Goal: Task Accomplishment & Management: Manage account settings

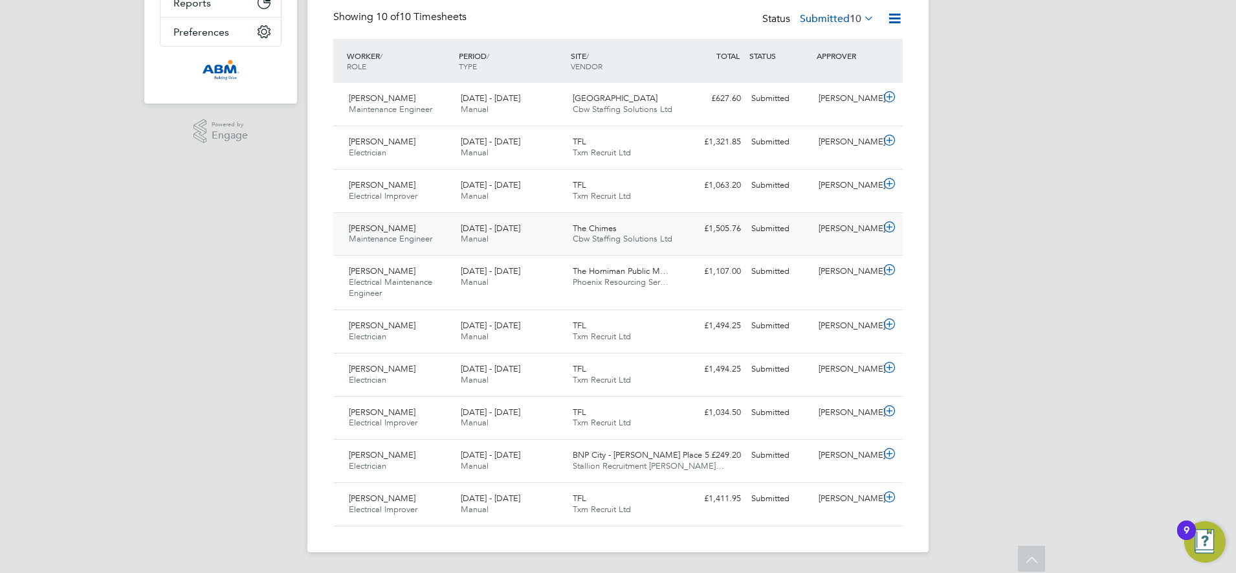
click at [748, 242] on div "Alfred Kotogbor Maintenance Engineer 2 - 8 Aug 2025 2 - 8 Aug 2025 Manual The C…" at bounding box center [618, 233] width 570 height 43
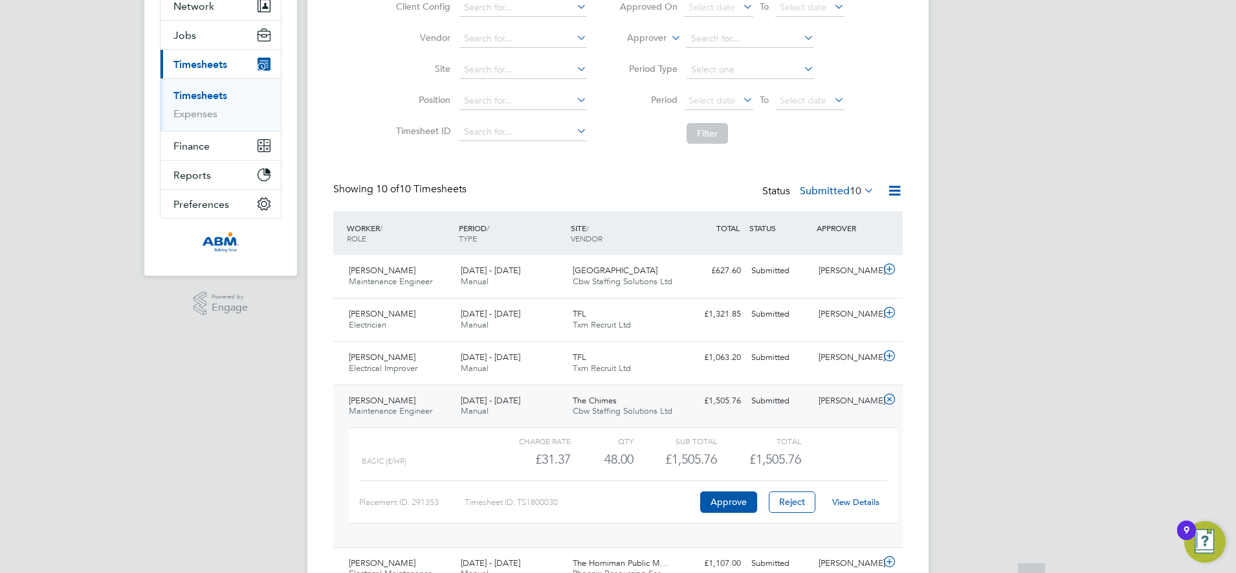
scroll to position [324, 0]
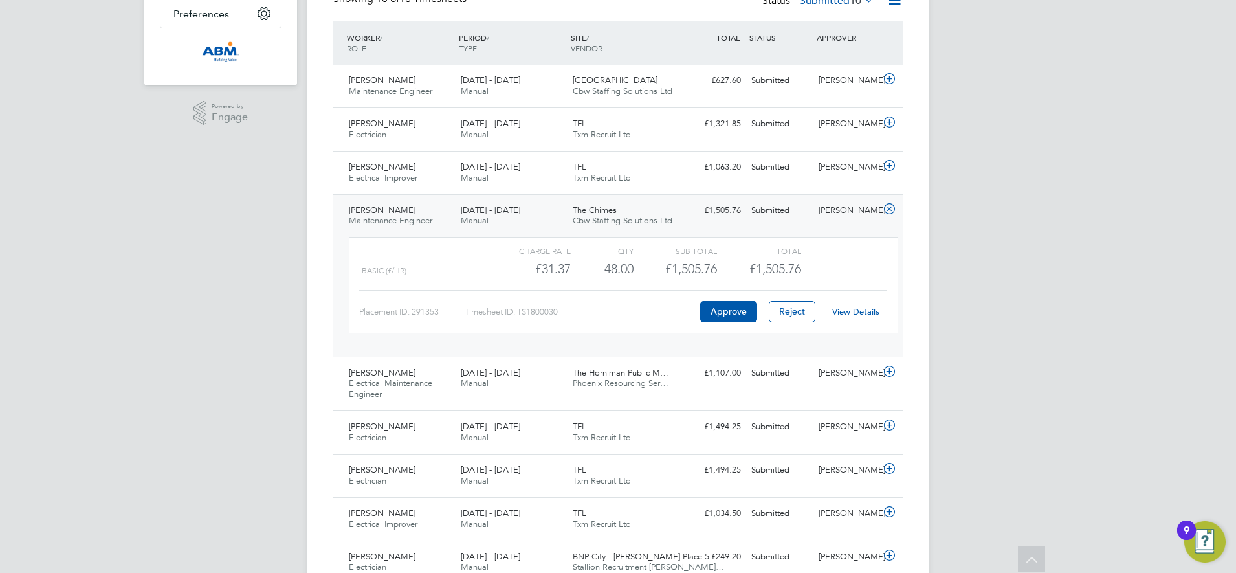
click at [729, 256] on div "Total" at bounding box center [758, 251] width 83 height 16
click at [703, 216] on div "£1,505.76 Submitted" at bounding box center [712, 210] width 67 height 21
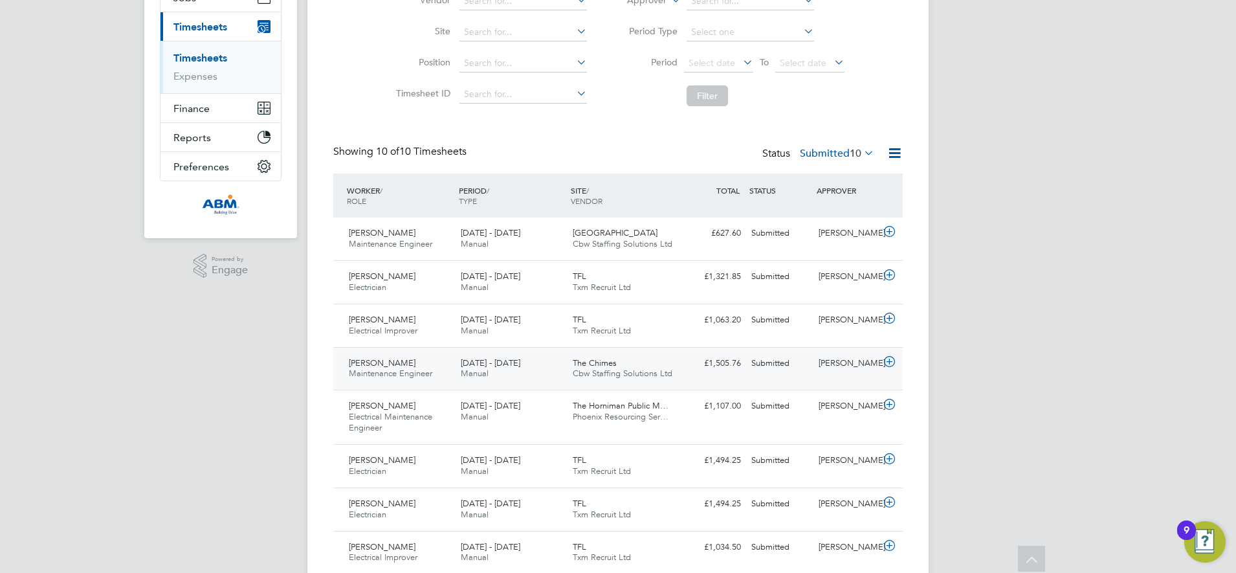
scroll to position [144, 0]
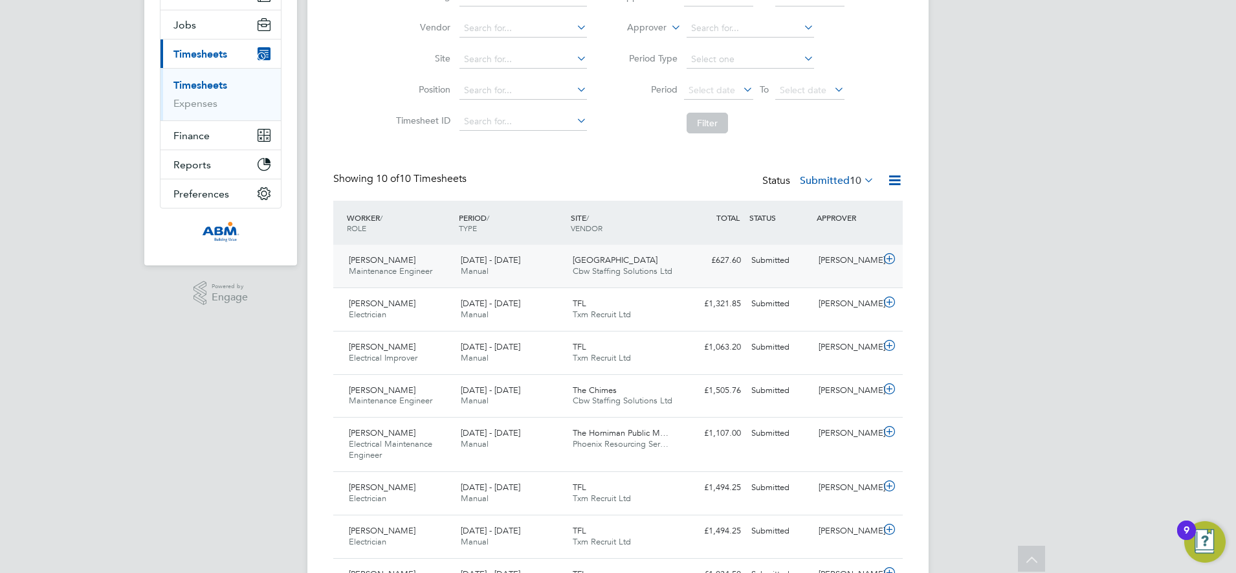
click at [692, 269] on div "£627.60 Submitted" at bounding box center [712, 260] width 67 height 21
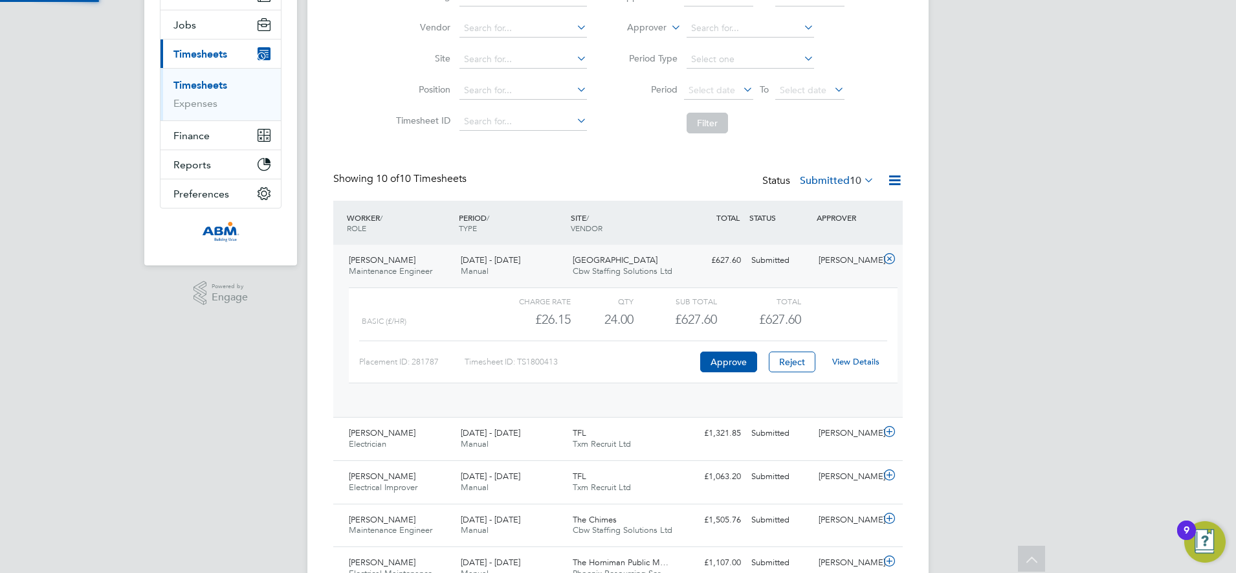
scroll to position [22, 126]
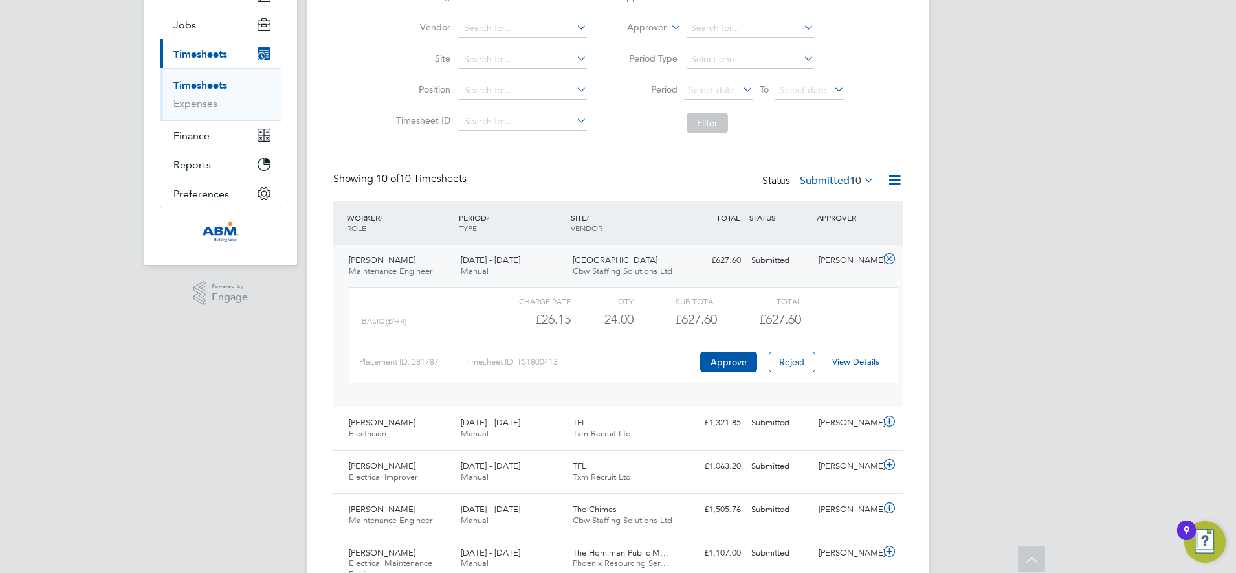
click at [684, 269] on div "£627.60 Submitted" at bounding box center [712, 260] width 67 height 21
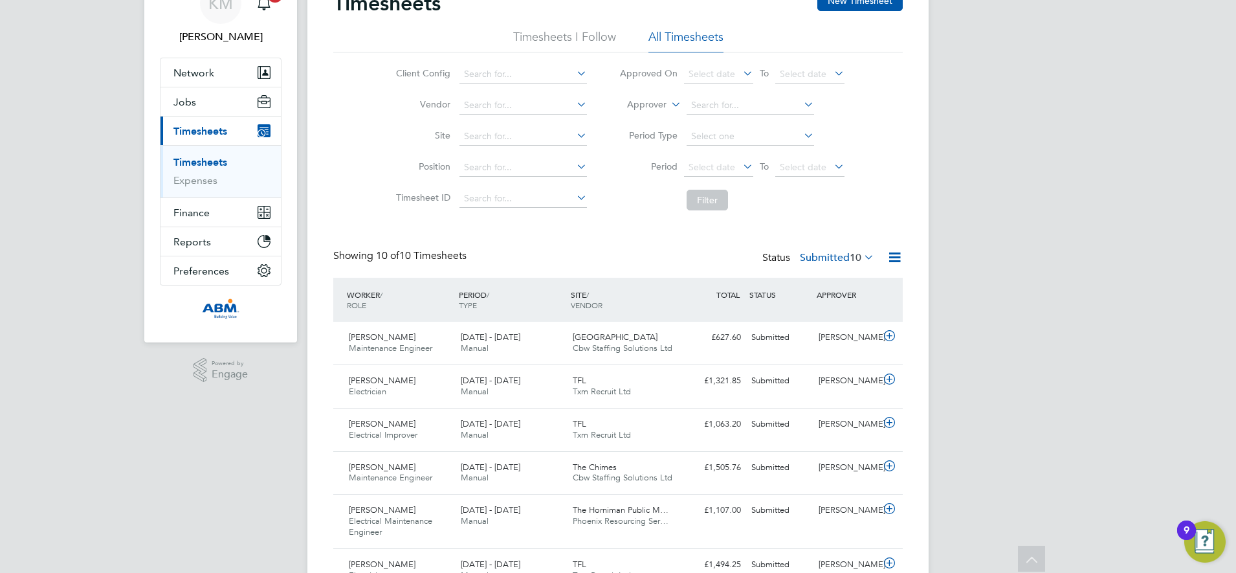
scroll to position [63, 0]
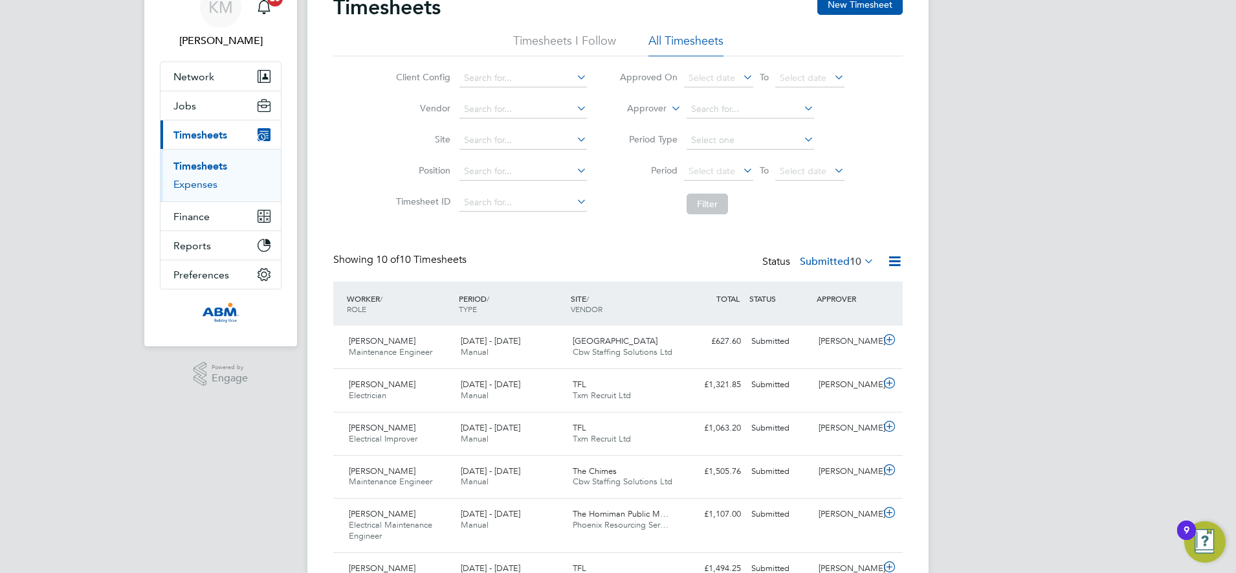
click at [201, 190] on link "Expenses" at bounding box center [195, 184] width 44 height 12
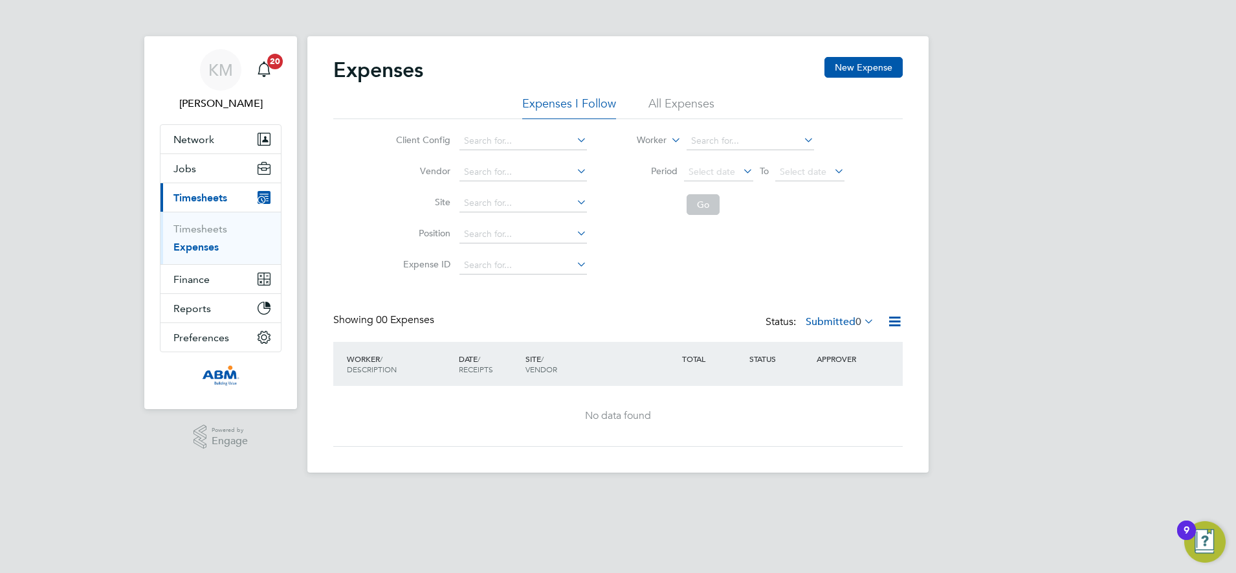
click at [663, 105] on li "All Expenses" at bounding box center [681, 107] width 66 height 23
click at [545, 104] on li "Expenses I Follow" at bounding box center [569, 107] width 94 height 23
click at [200, 197] on span "Timesheets" at bounding box center [200, 198] width 54 height 12
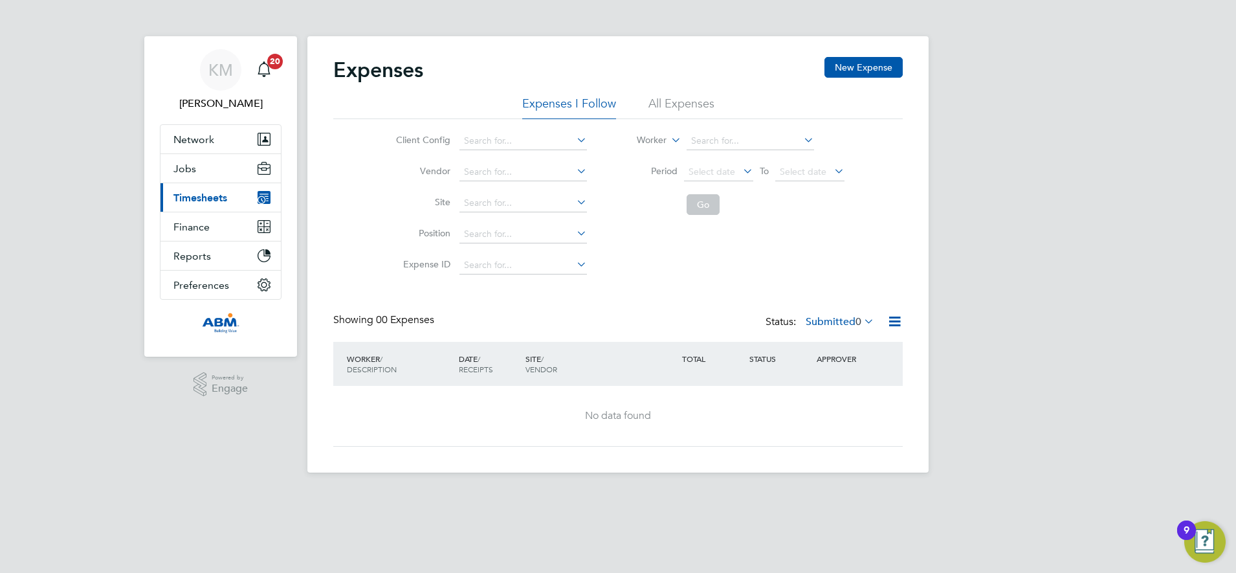
click at [200, 197] on span "Timesheets" at bounding box center [200, 198] width 54 height 12
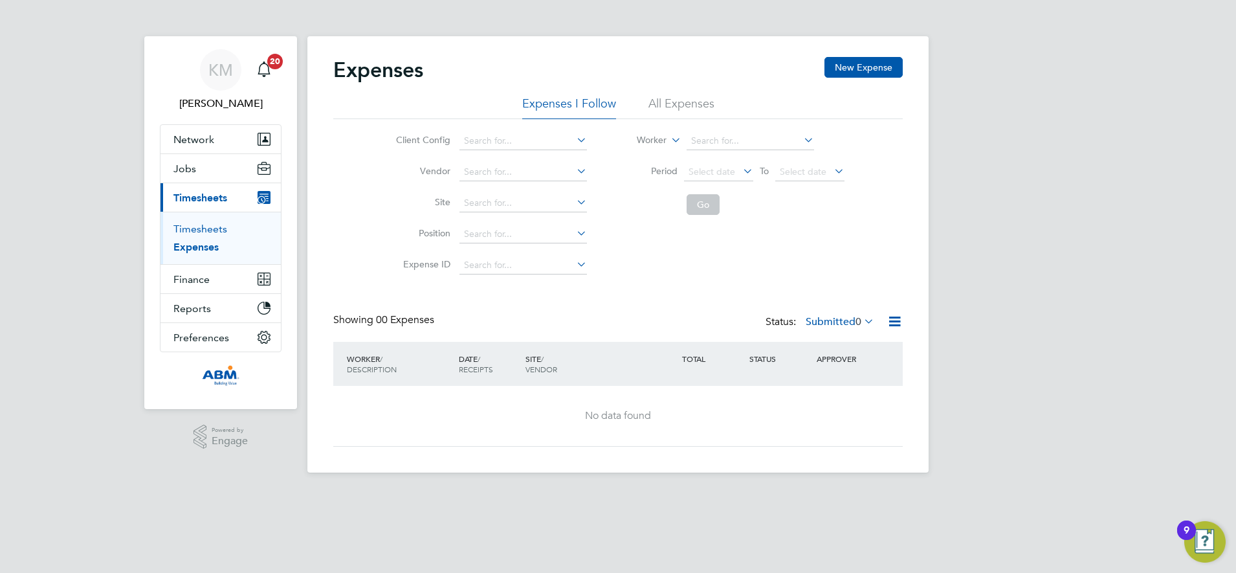
click at [200, 232] on link "Timesheets" at bounding box center [200, 229] width 54 height 12
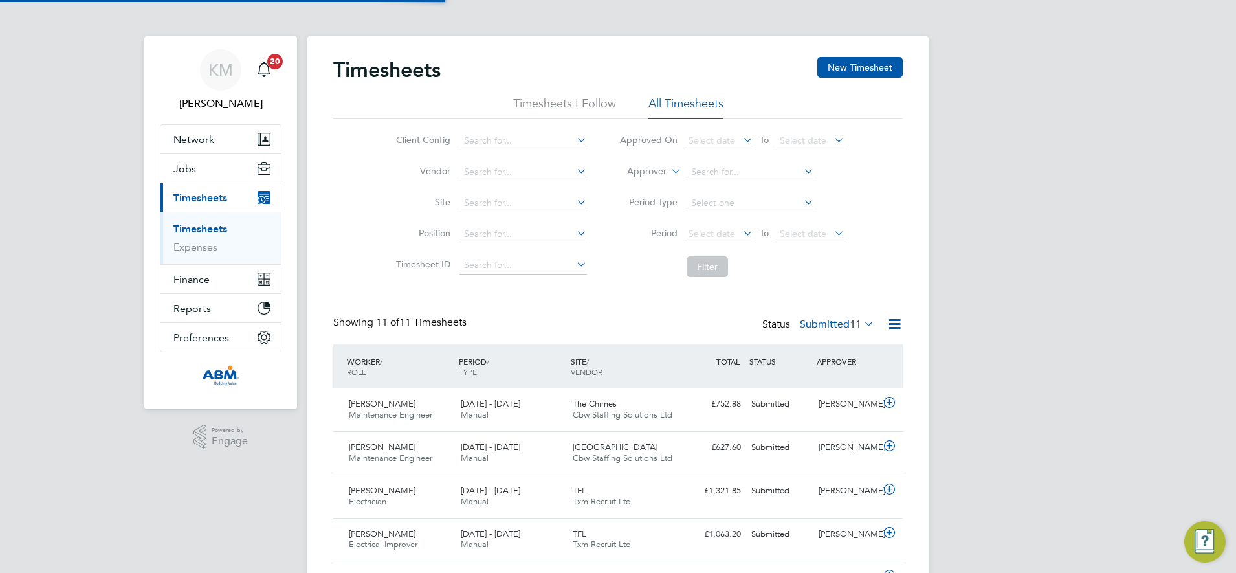
scroll to position [33, 113]
click at [546, 105] on li "Timesheets I Follow" at bounding box center [564, 107] width 103 height 23
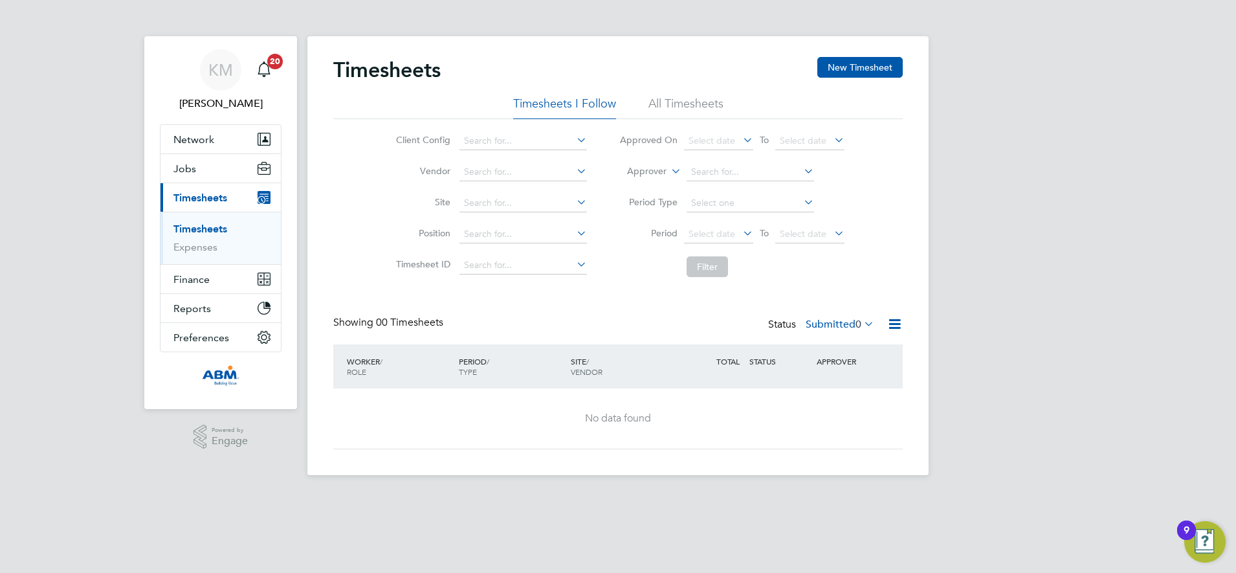
click at [680, 105] on li "All Timesheets" at bounding box center [685, 107] width 75 height 23
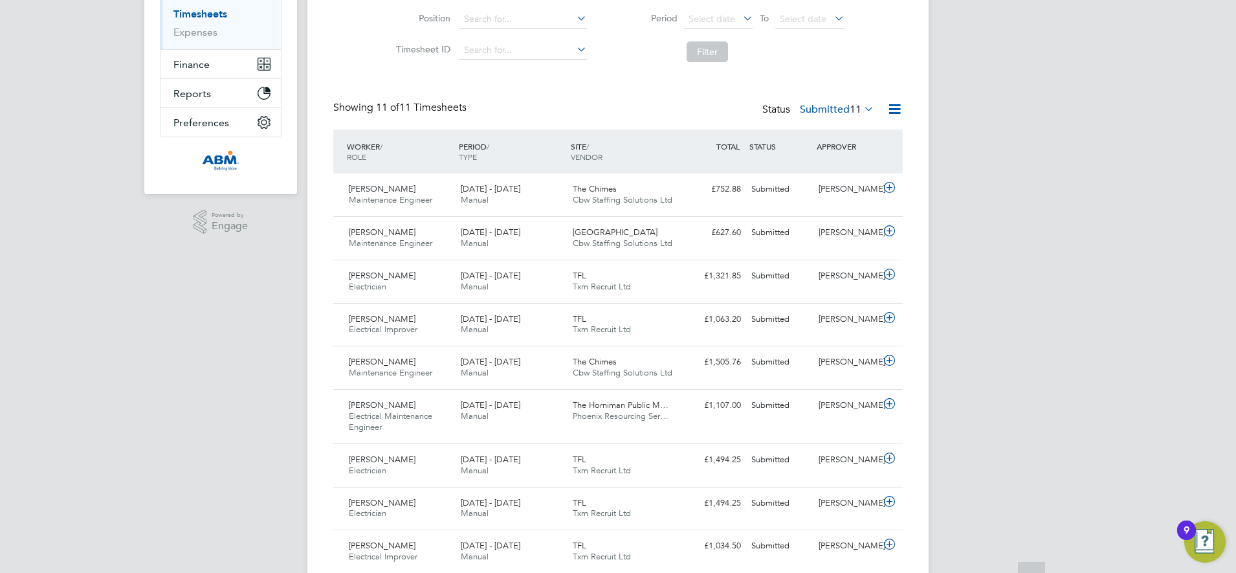
scroll to position [243, 0]
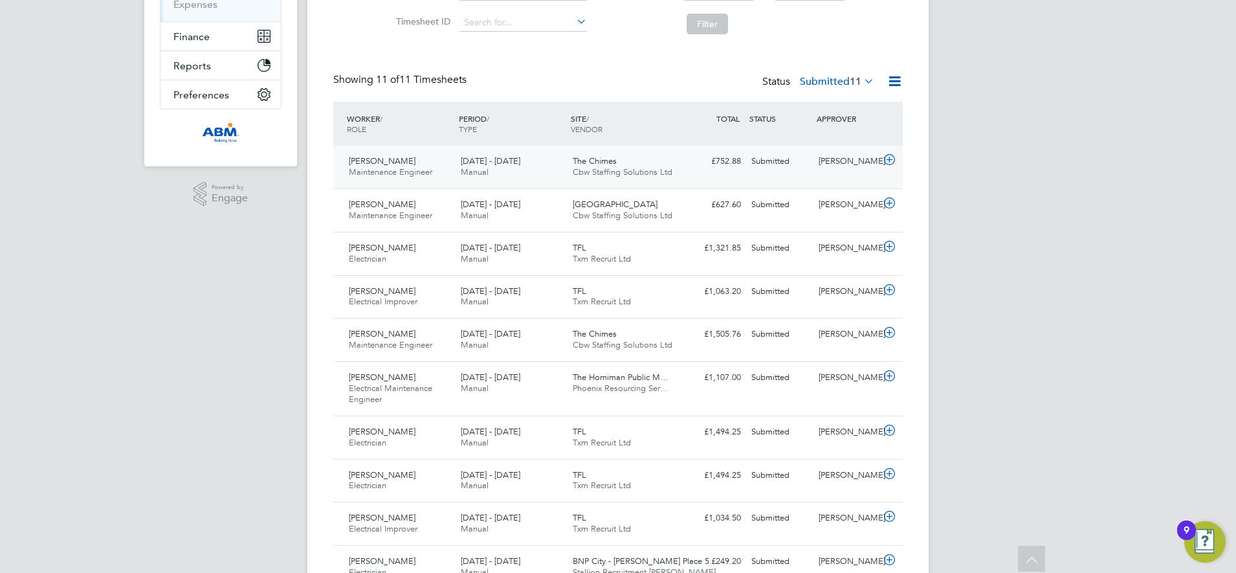
click at [656, 169] on span "Cbw Staffing Solutions Ltd" at bounding box center [623, 171] width 100 height 11
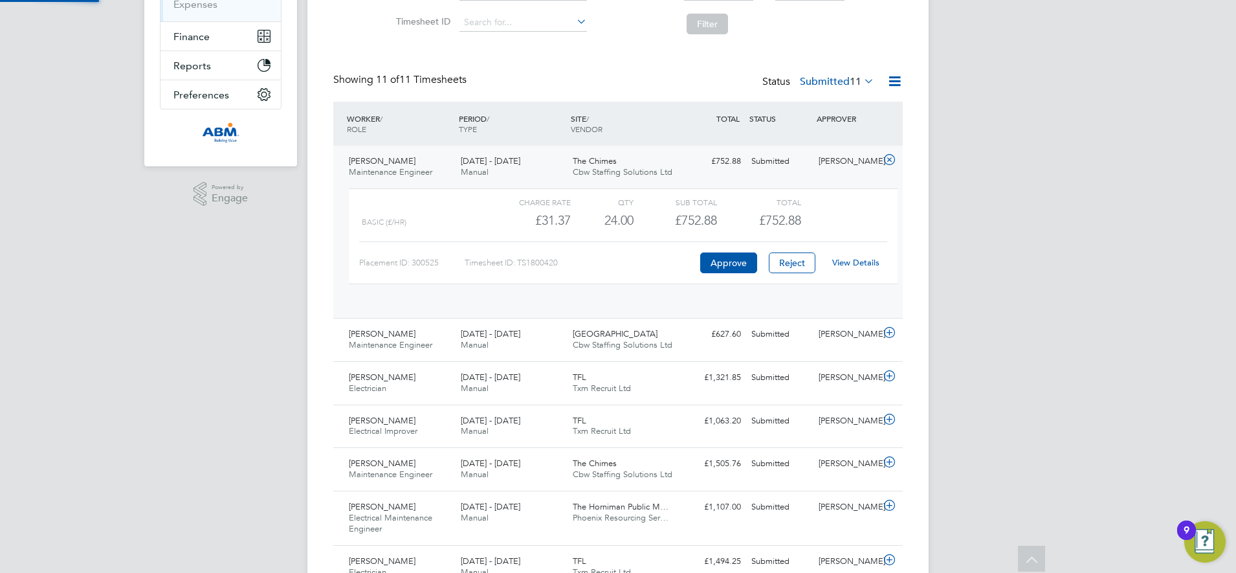
scroll to position [22, 126]
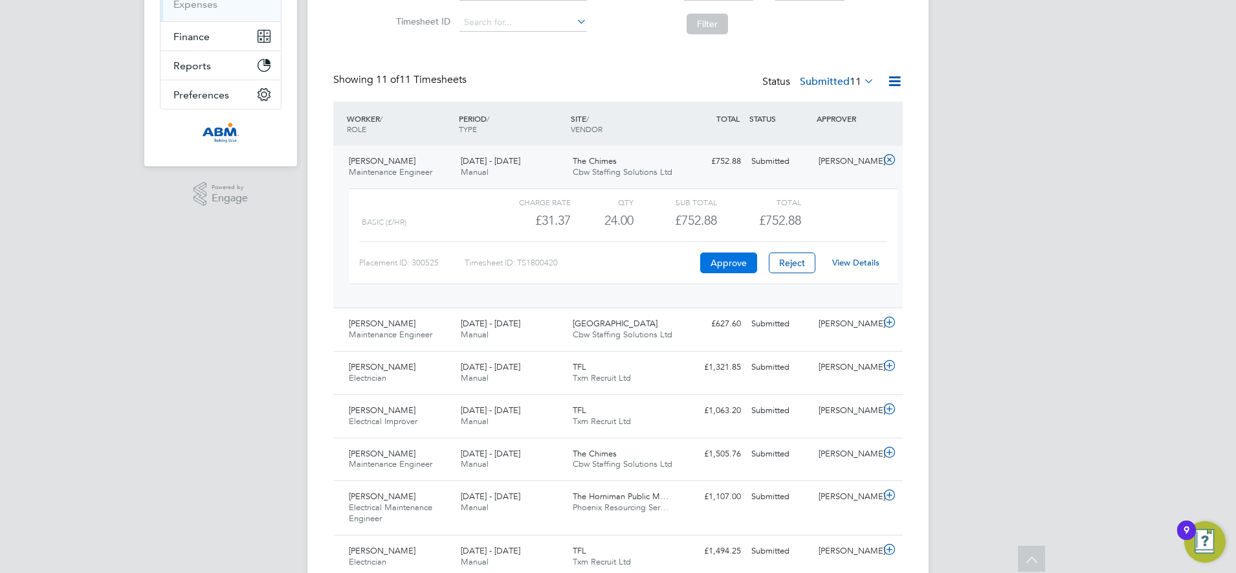
click at [719, 262] on button "Approve" at bounding box center [728, 262] width 57 height 21
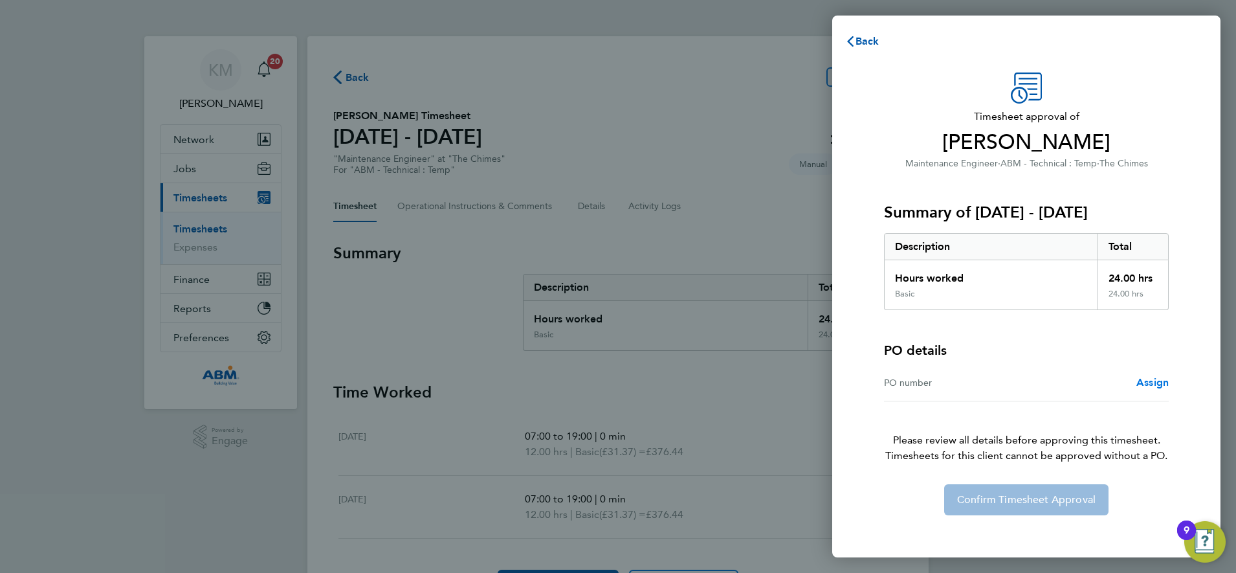
click at [1150, 385] on span "Assign" at bounding box center [1152, 382] width 32 height 12
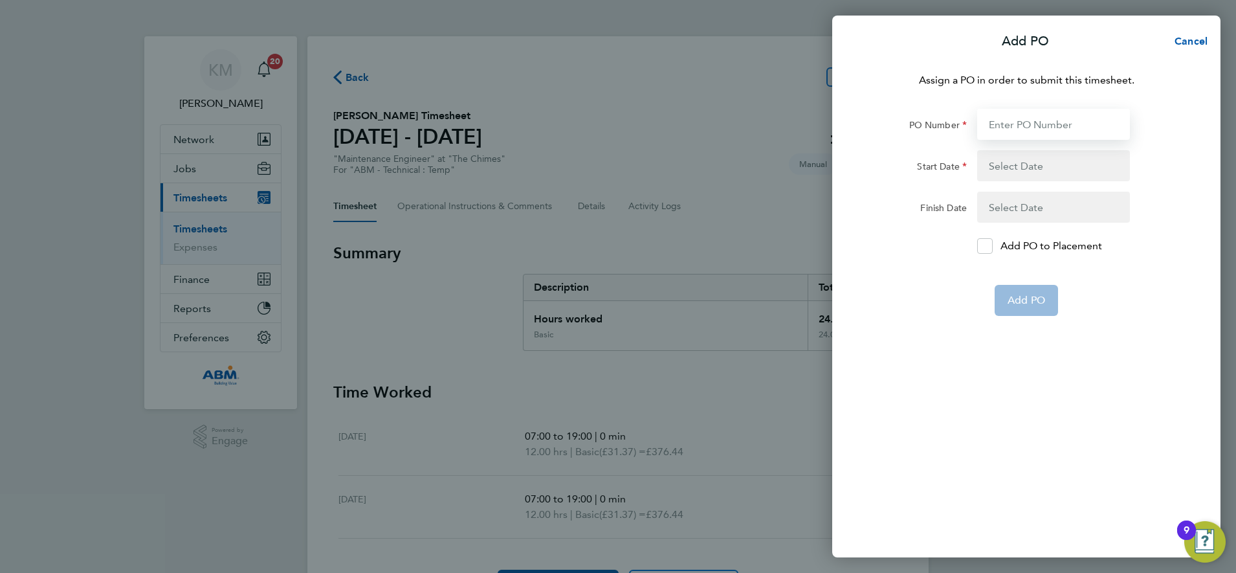
click at [1012, 124] on input "PO Number" at bounding box center [1053, 124] width 153 height 31
type input "641100"
click at [1017, 164] on button "button" at bounding box center [1053, 165] width 153 height 31
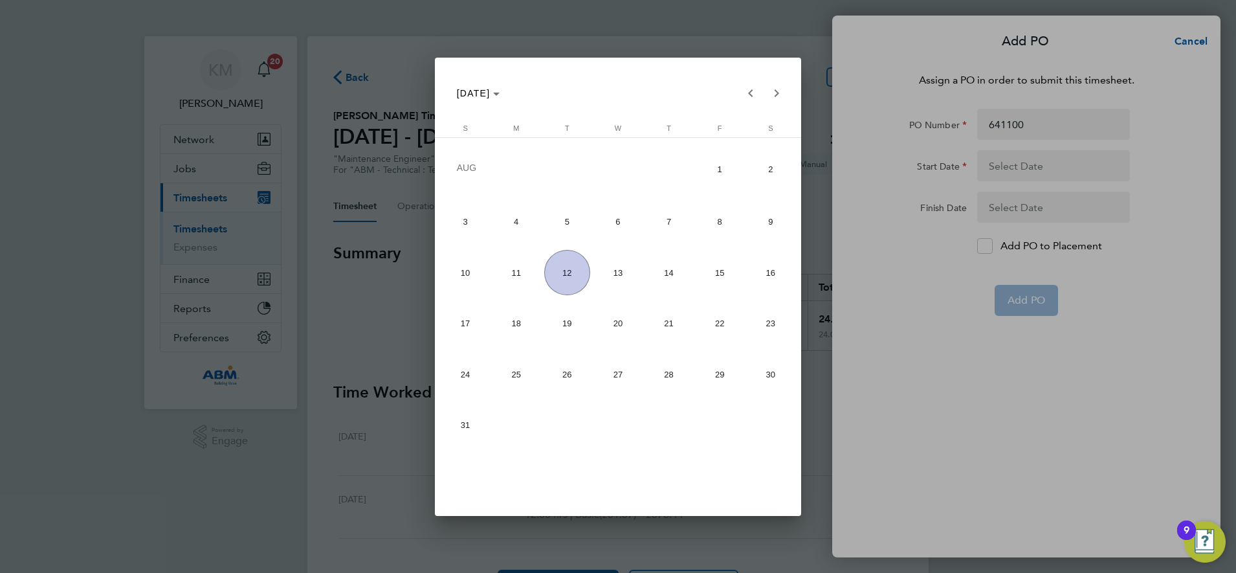
click at [769, 173] on span "2" at bounding box center [770, 169] width 46 height 49
type input "02 Aug 25"
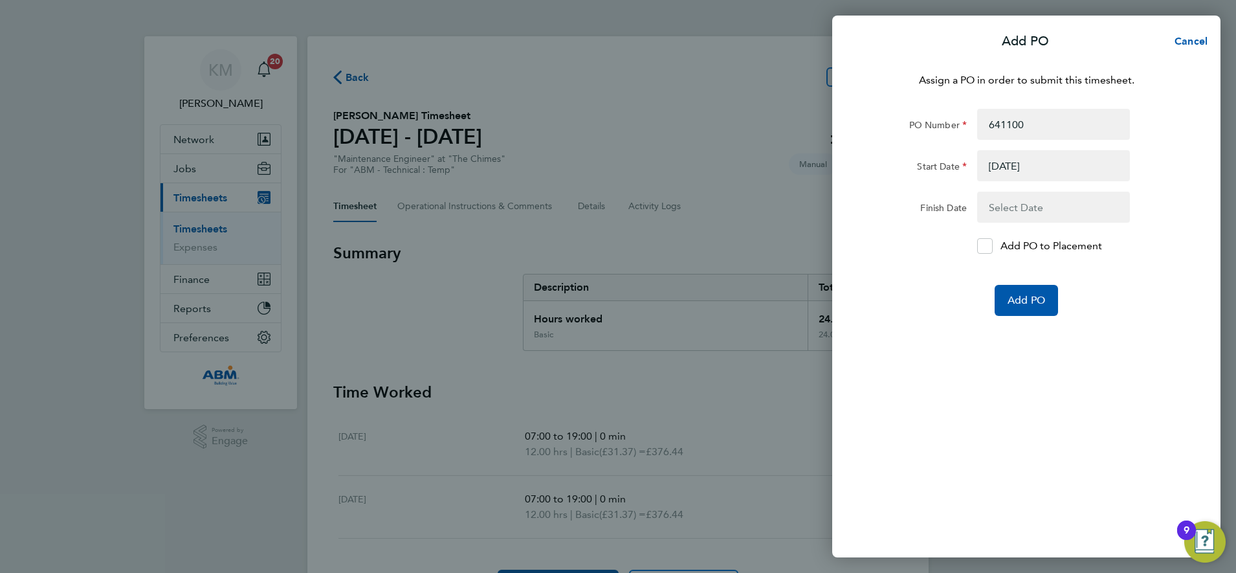
click at [1008, 209] on button "button" at bounding box center [1053, 207] width 153 height 31
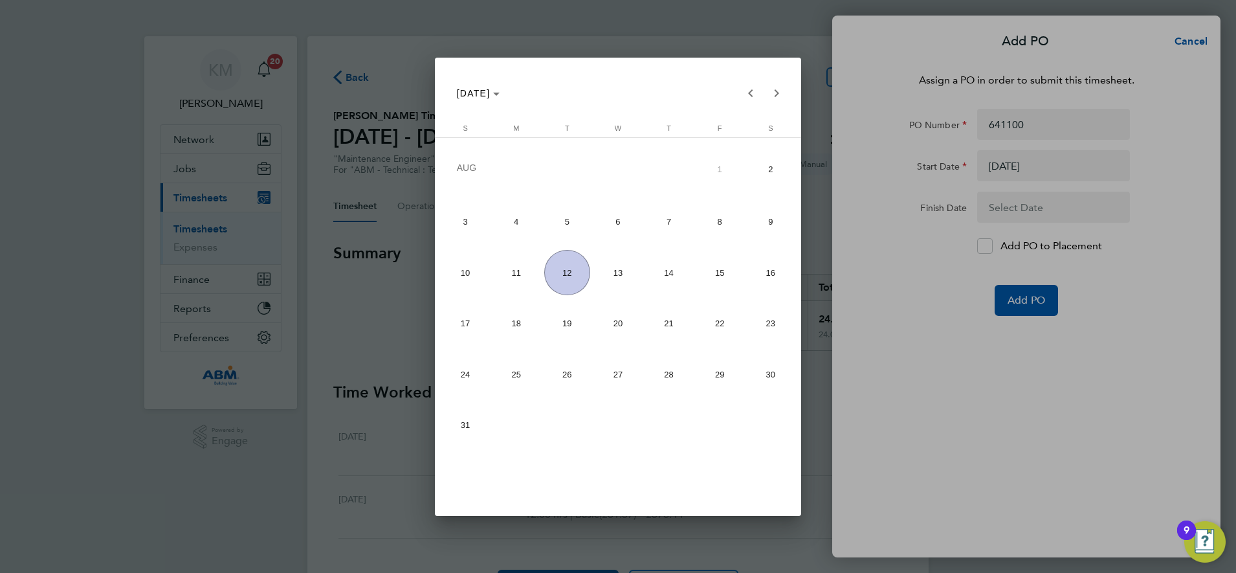
click at [727, 223] on span "8" at bounding box center [720, 222] width 46 height 46
type input "08 Aug 25"
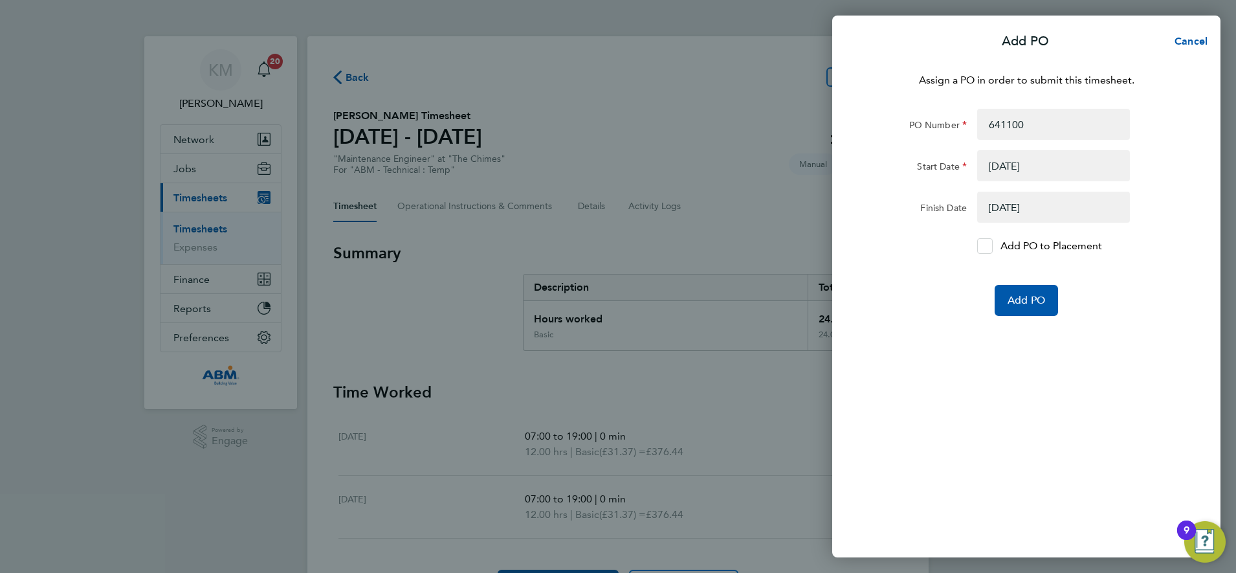
click at [995, 250] on label "Add PO to Placement" at bounding box center [1053, 246] width 153 height 16
click at [990, 246] on input "Add PO to Placement" at bounding box center [990, 246] width 0 height 0
click at [1011, 300] on span "Add PO" at bounding box center [1027, 300] width 38 height 13
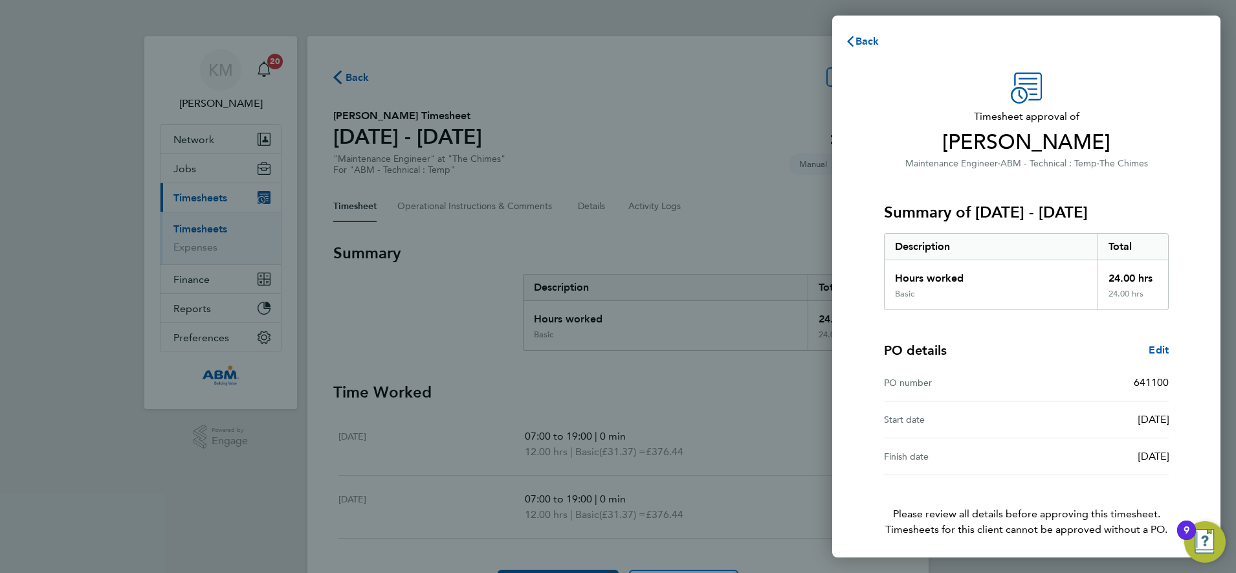
scroll to position [47, 0]
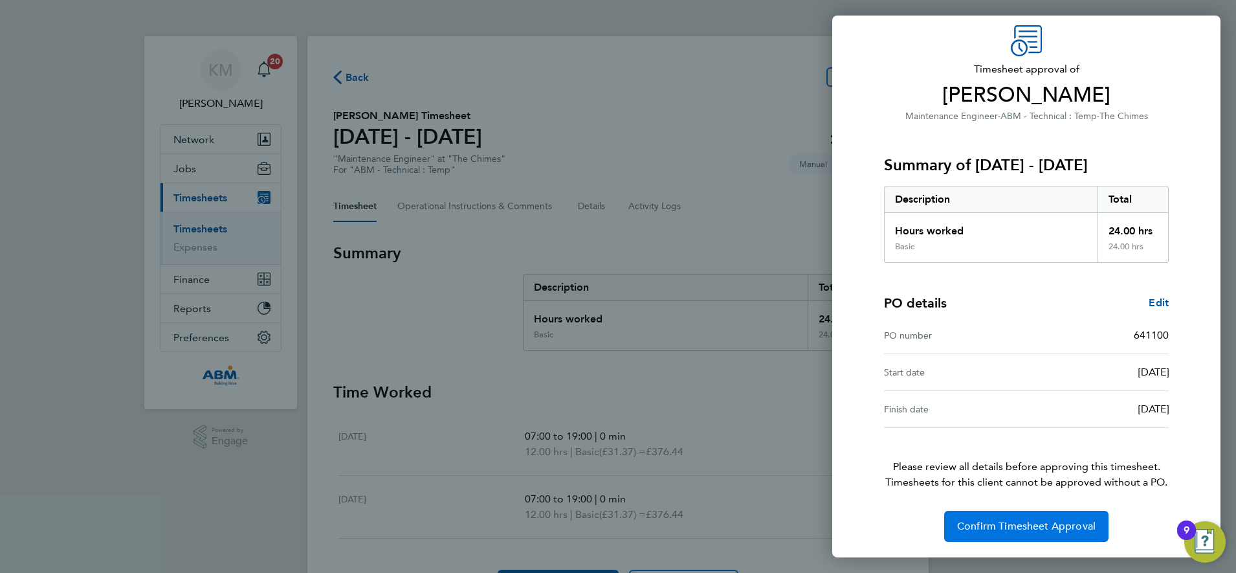
click at [1011, 524] on span "Confirm Timesheet Approval" at bounding box center [1026, 526] width 138 height 13
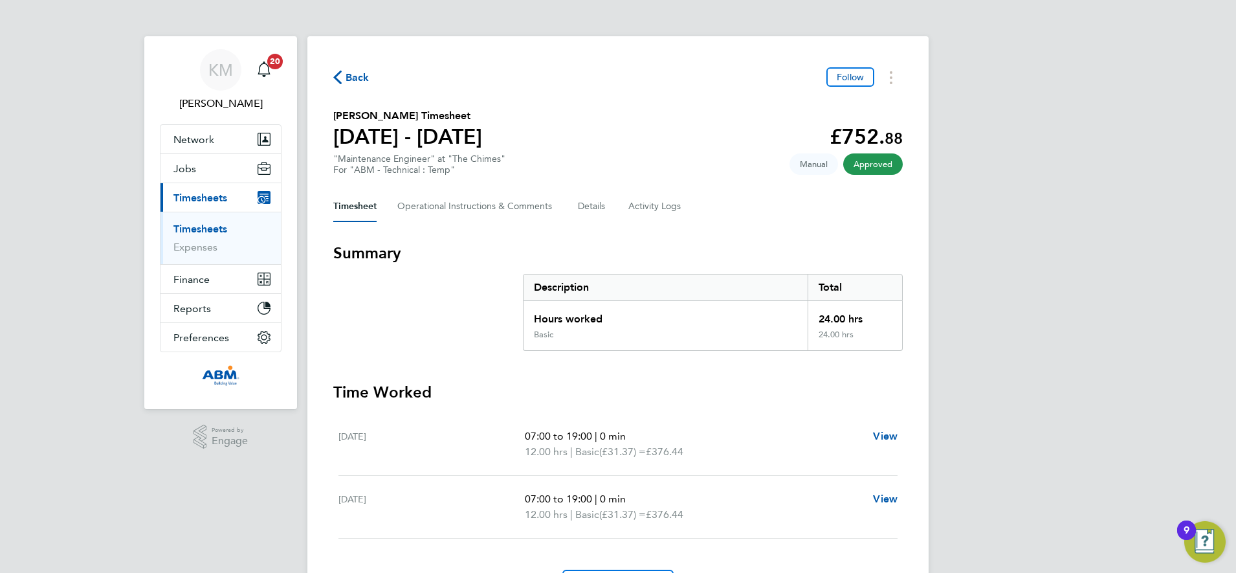
click at [338, 77] on icon "button" at bounding box center [337, 78] width 8 height 14
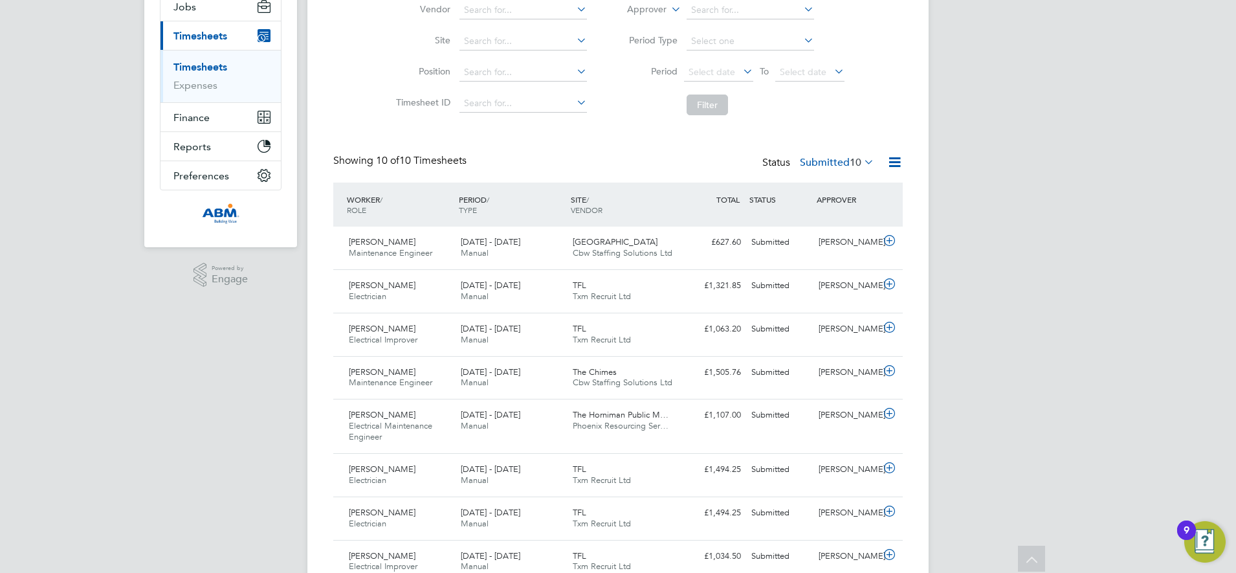
click at [823, 165] on label "Submitted 10" at bounding box center [837, 162] width 74 height 13
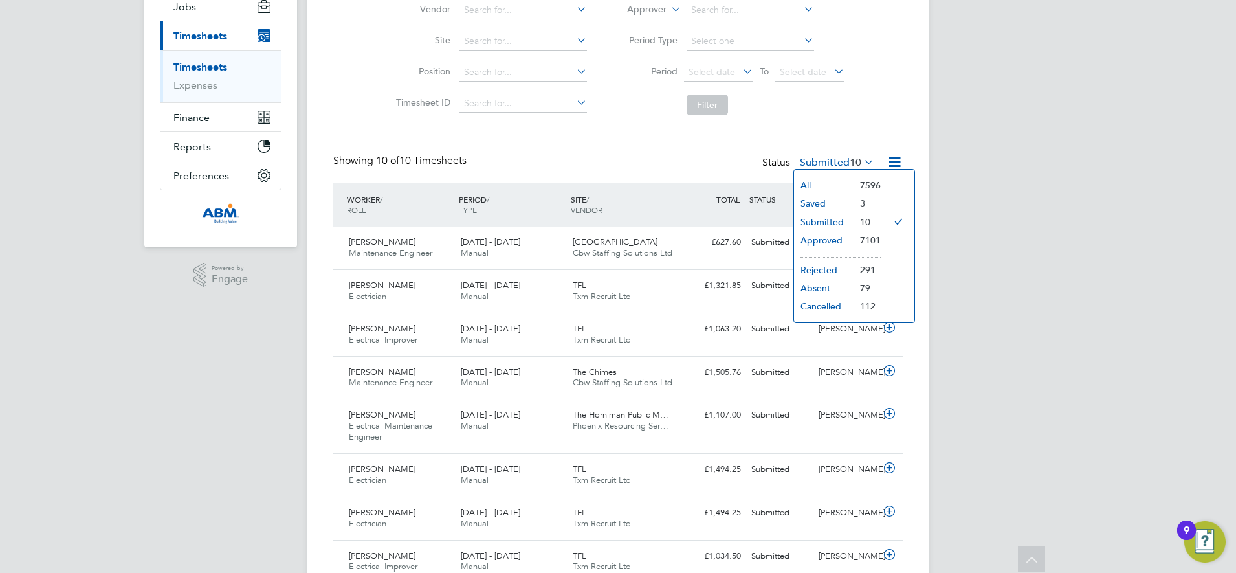
click at [835, 241] on li "Approved" at bounding box center [824, 240] width 60 height 18
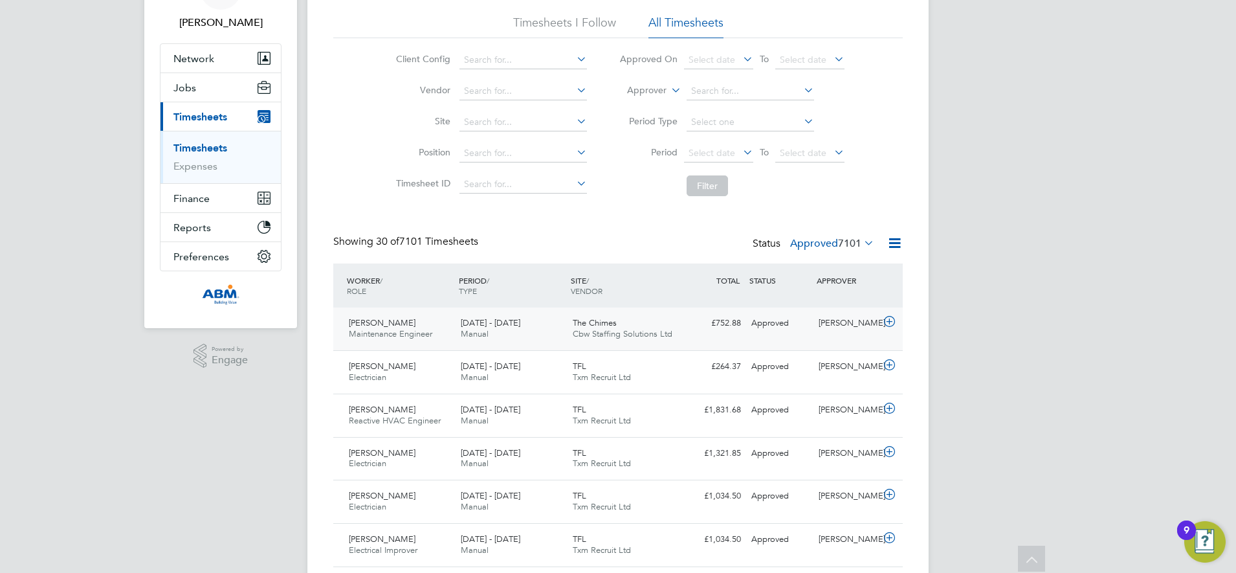
click at [771, 336] on div "[PERSON_NAME] Maintenance Engineer [DATE] - [DATE] [DATE] - [DATE] Manual The C…" at bounding box center [618, 328] width 570 height 43
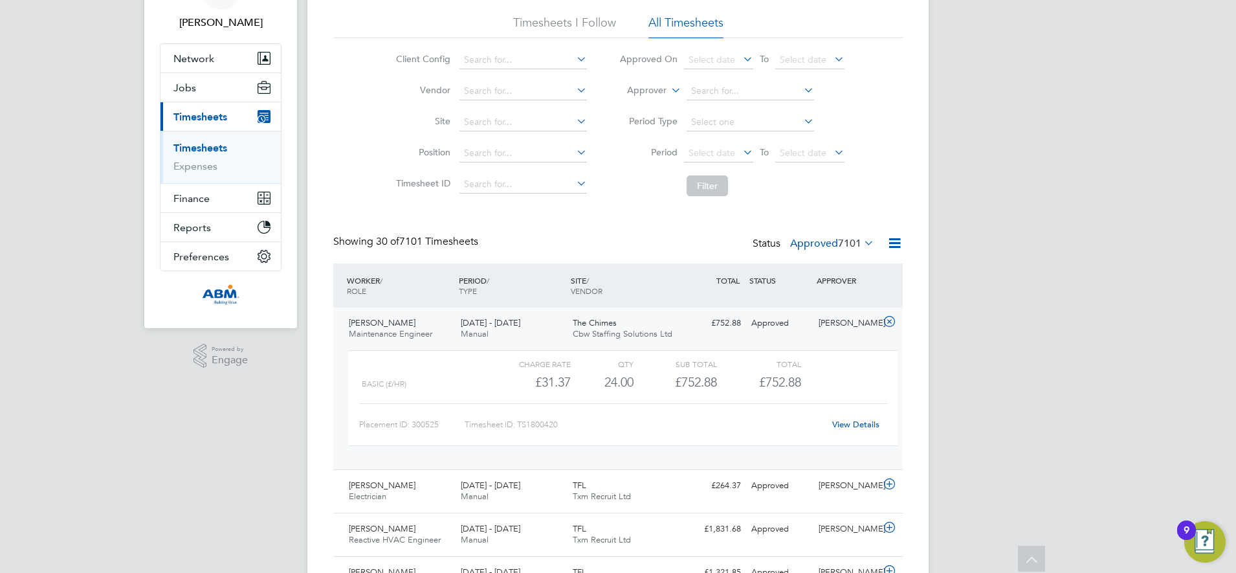
click at [845, 425] on link "View Details" at bounding box center [855, 424] width 47 height 11
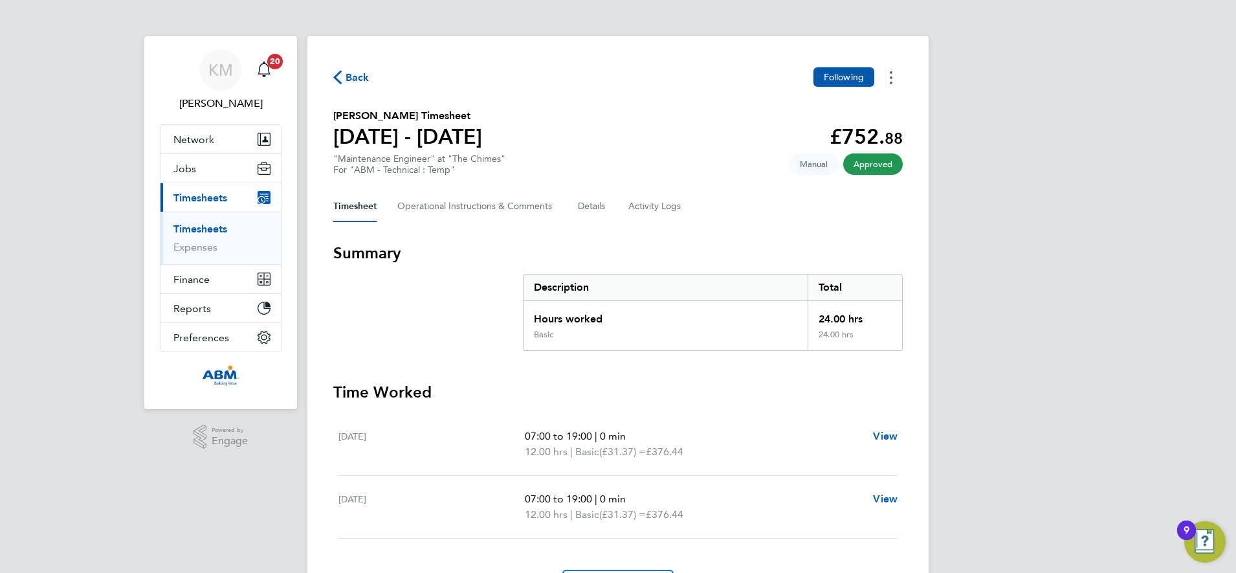
click at [886, 77] on button "Timesheets Menu" at bounding box center [890, 77] width 23 height 20
click at [764, 197] on div "Timesheet Operational Instructions & Comments Details Activity Logs" at bounding box center [618, 206] width 570 height 31
click at [820, 166] on span "Manual" at bounding box center [814, 163] width 49 height 21
click at [523, 209] on Comments-tab "Operational Instructions & Comments" at bounding box center [477, 206] width 160 height 31
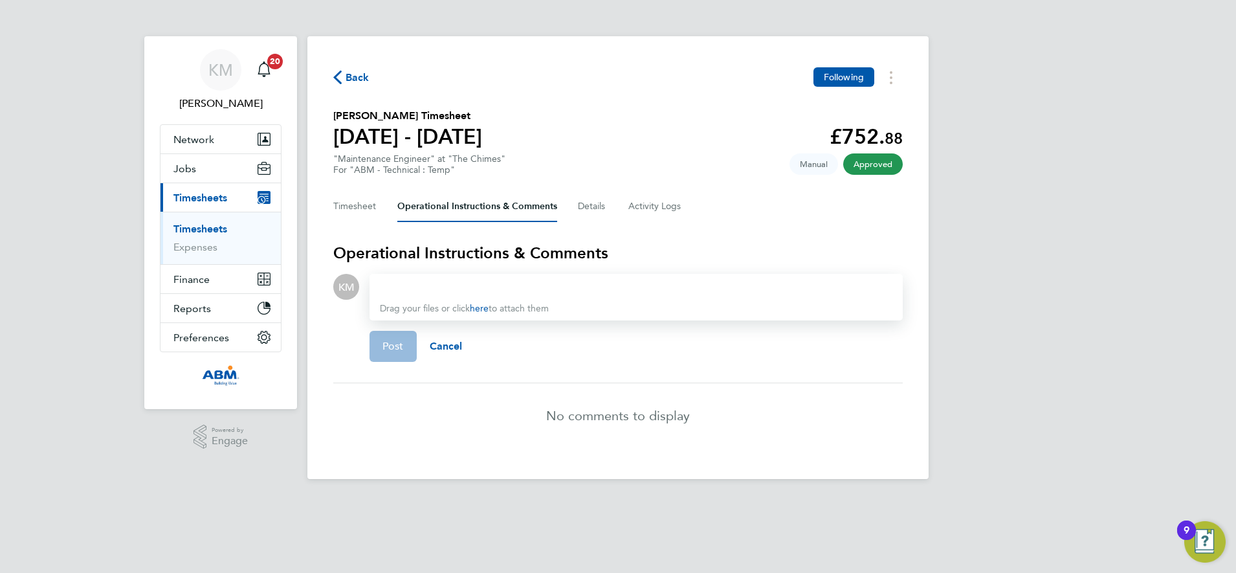
click at [413, 282] on div at bounding box center [636, 287] width 513 height 16
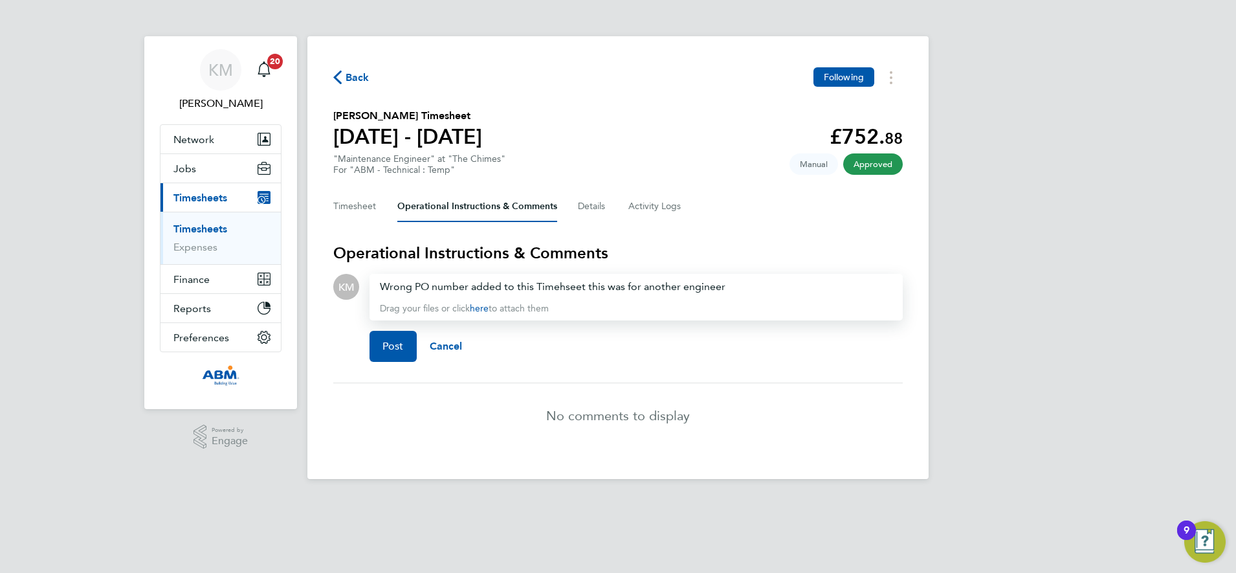
click at [565, 285] on div "Wrong PO number added to this Timehseet this was for another engineer" at bounding box center [636, 287] width 513 height 16
click at [570, 289] on div "Wrong PO number added to this Timehseet this was for another engineer" at bounding box center [636, 287] width 513 height 16
click at [388, 346] on span "Post" at bounding box center [392, 346] width 21 height 13
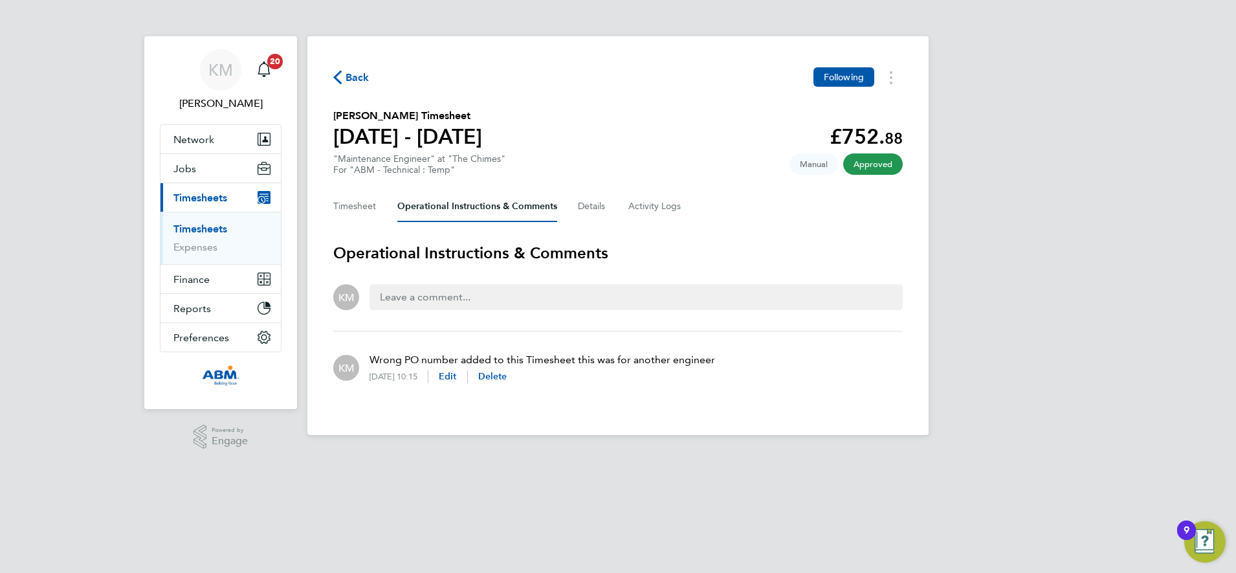
click at [349, 77] on span "Back" at bounding box center [358, 78] width 24 height 16
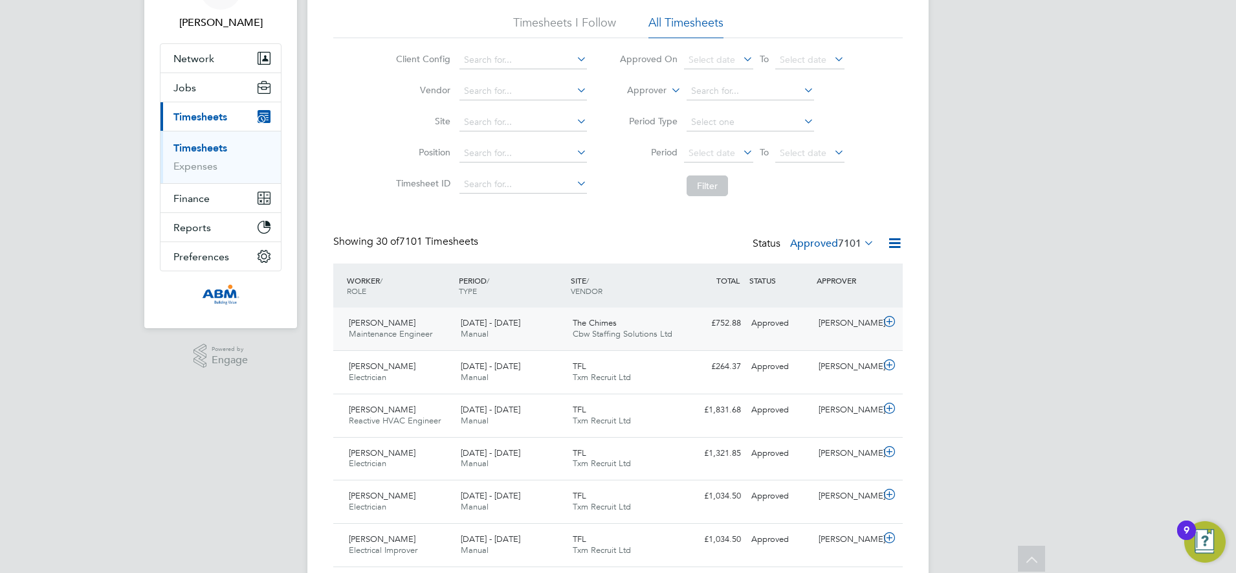
click at [689, 340] on div "Augustine Enegide Egwu Maintenance Engineer 2 - 8 Aug 2025 2 - 8 Aug 2025 Manua…" at bounding box center [618, 328] width 570 height 43
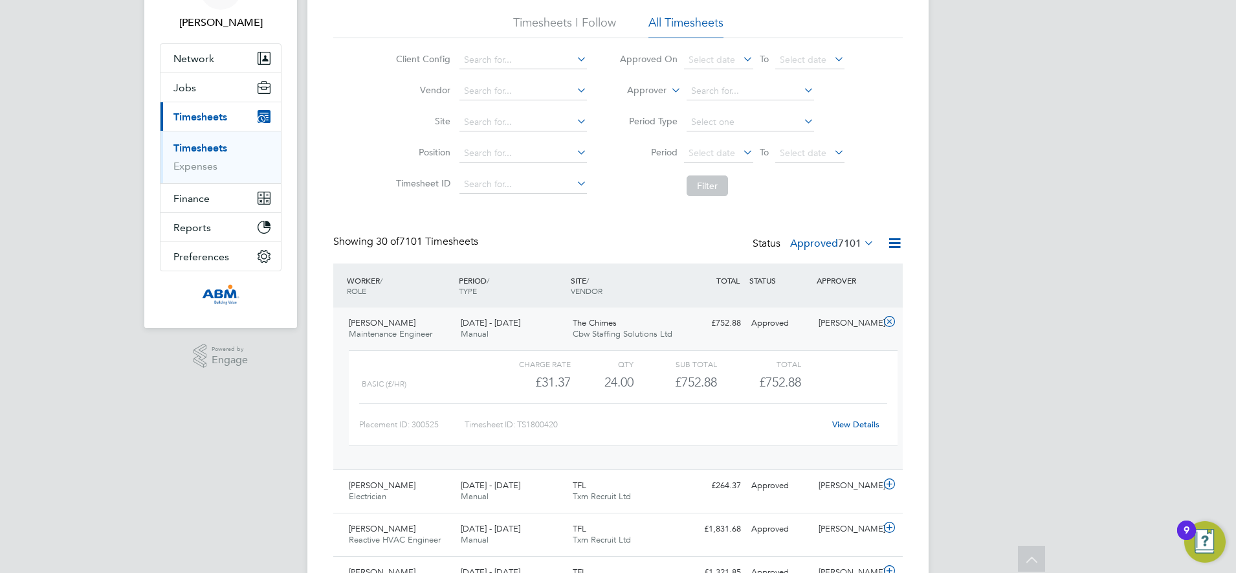
click at [826, 245] on label "Approved 7101" at bounding box center [832, 243] width 84 height 13
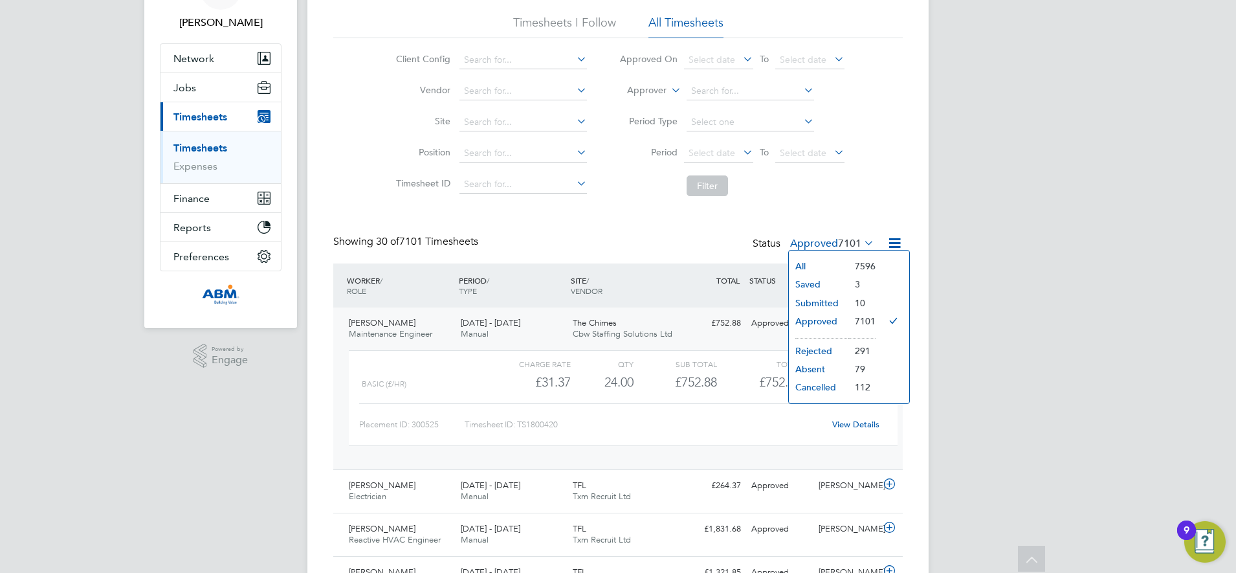
click at [832, 302] on li "Submitted" at bounding box center [819, 303] width 60 height 18
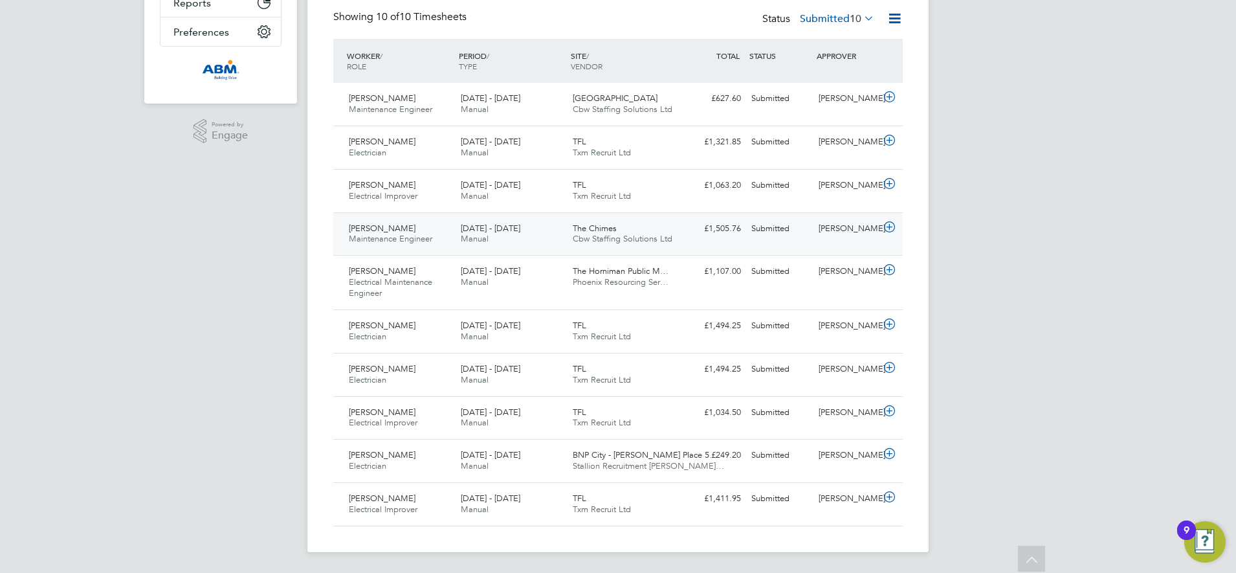
click at [657, 236] on span "Cbw Staffing Solutions Ltd" at bounding box center [623, 238] width 100 height 11
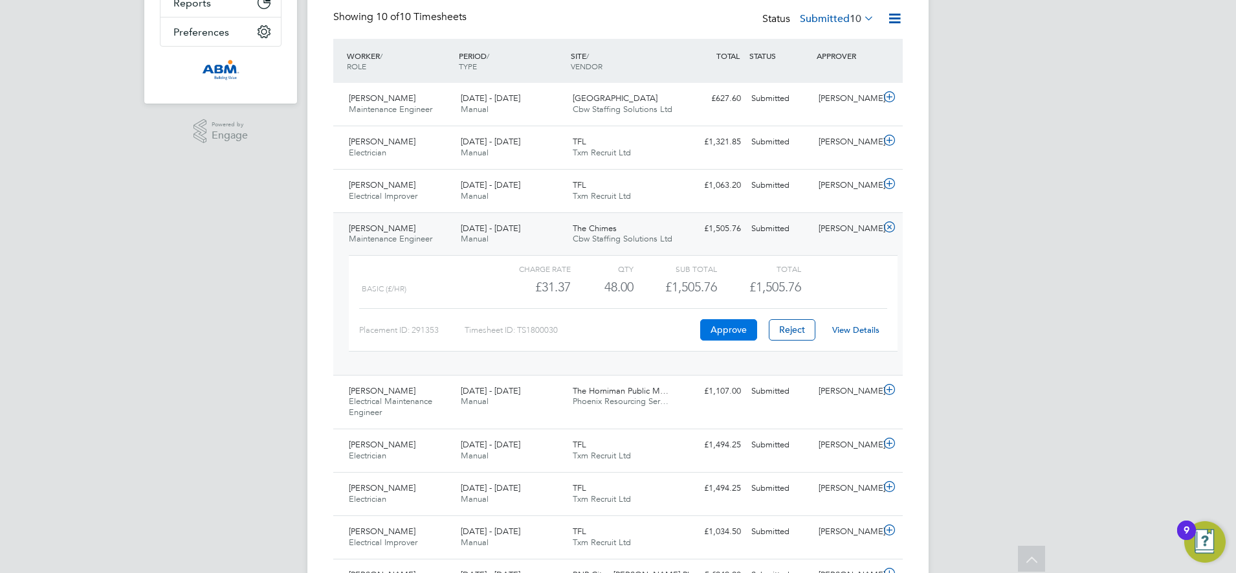
click at [716, 329] on button "Approve" at bounding box center [728, 329] width 57 height 21
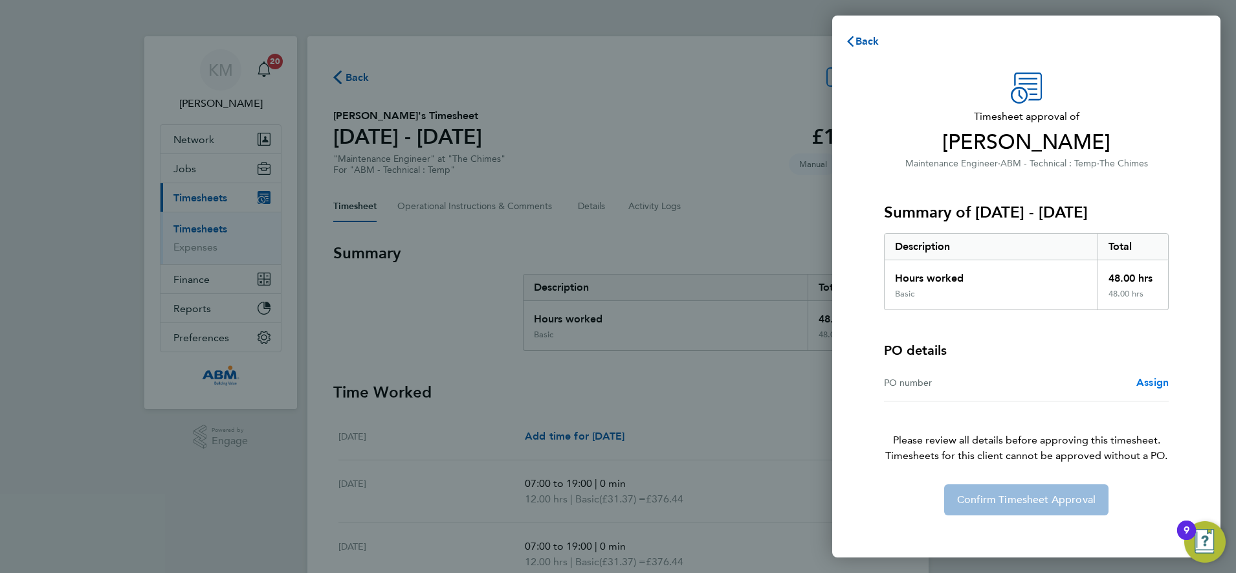
click at [1156, 382] on span "Assign" at bounding box center [1152, 382] width 32 height 12
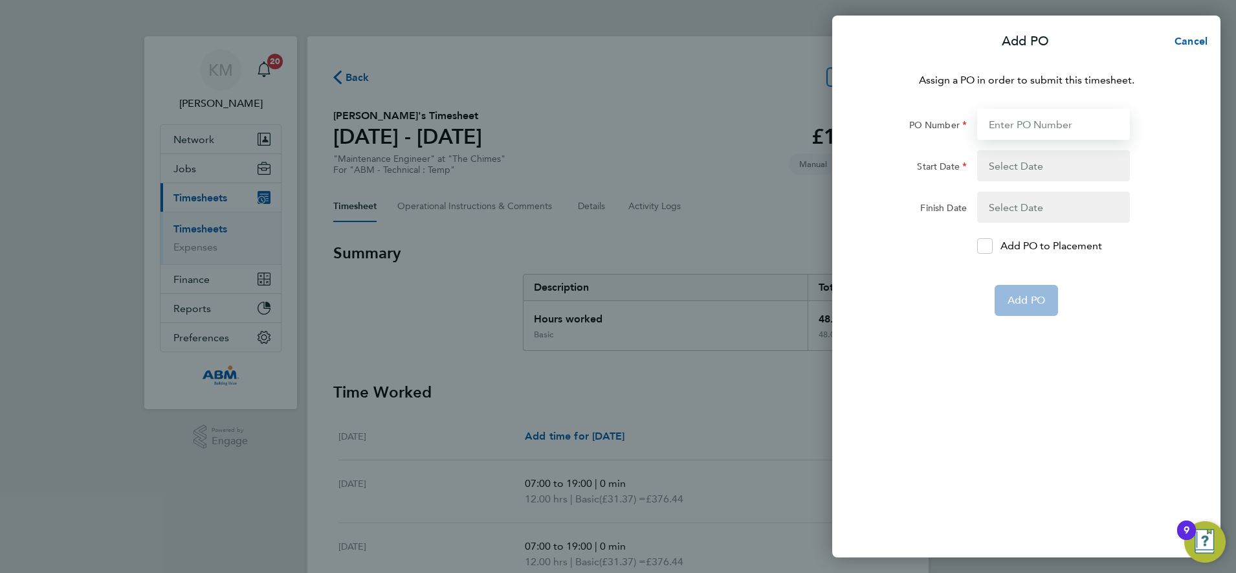
click at [1009, 124] on input "PO Number" at bounding box center [1053, 124] width 153 height 31
type input "641100"
type input "[DATE]"
type input "641100"
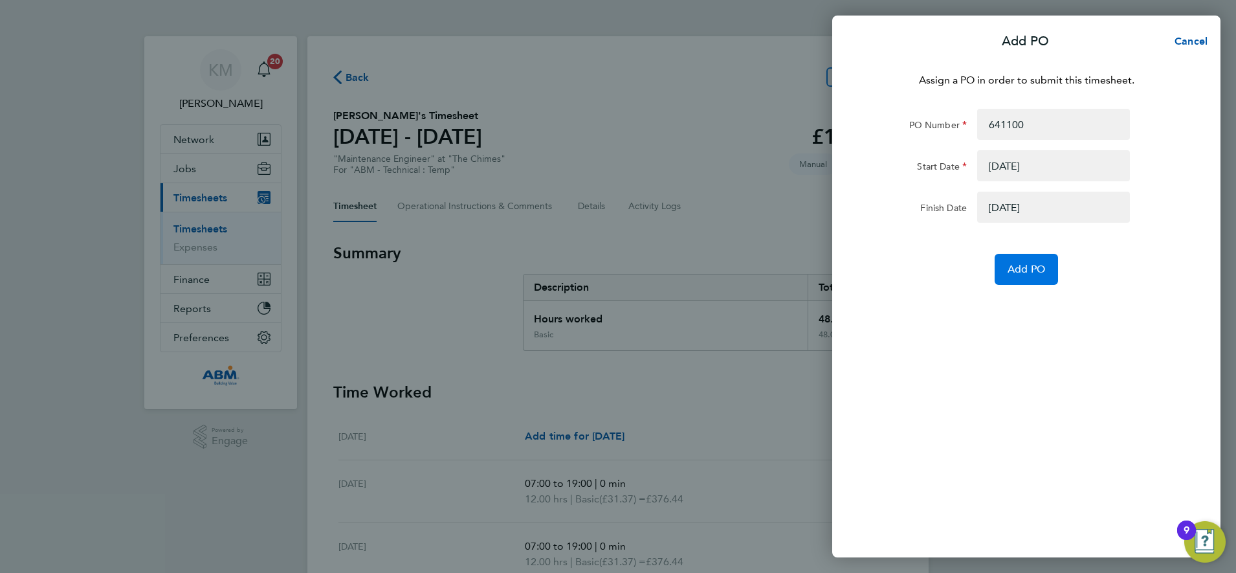
click at [1028, 270] on span "Add PO" at bounding box center [1027, 269] width 38 height 13
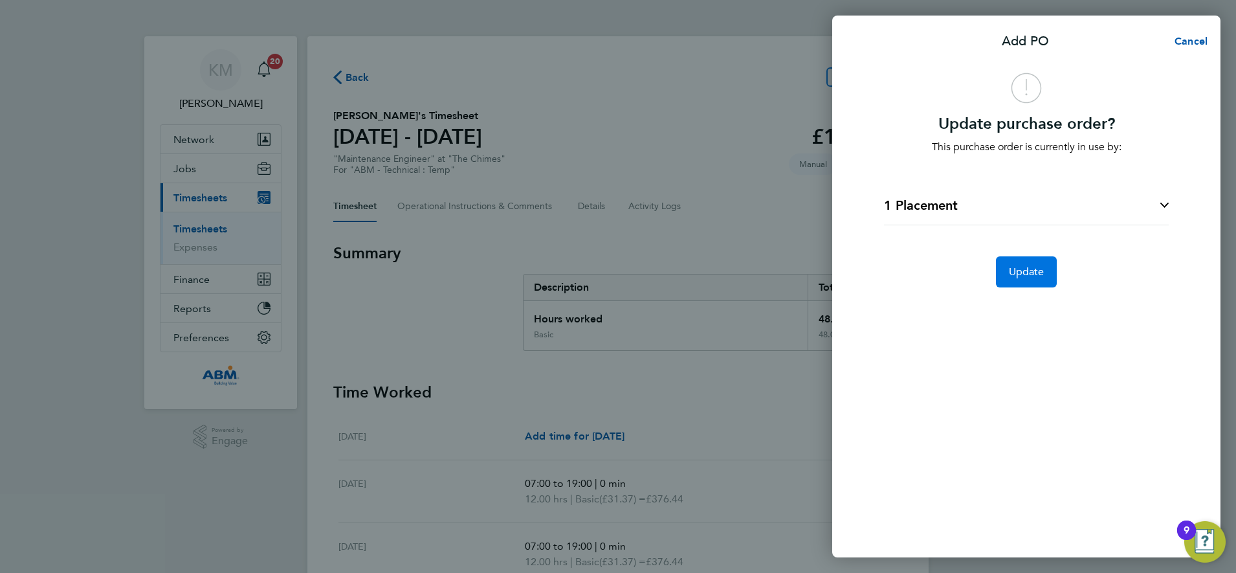
click at [1028, 270] on span "Update" at bounding box center [1027, 271] width 36 height 13
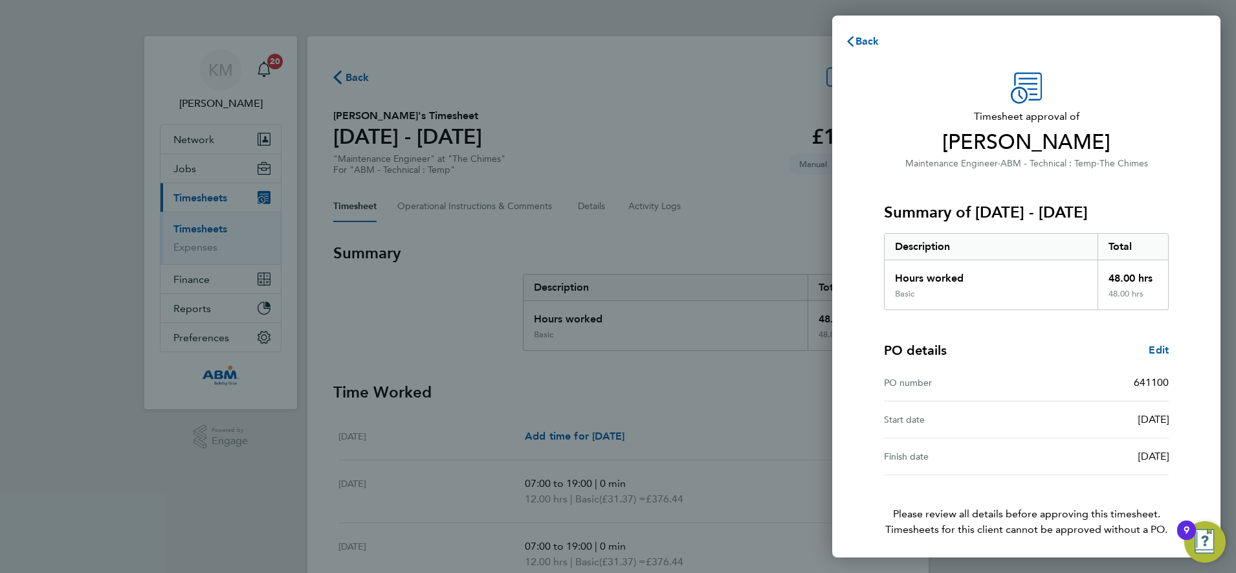
scroll to position [47, 0]
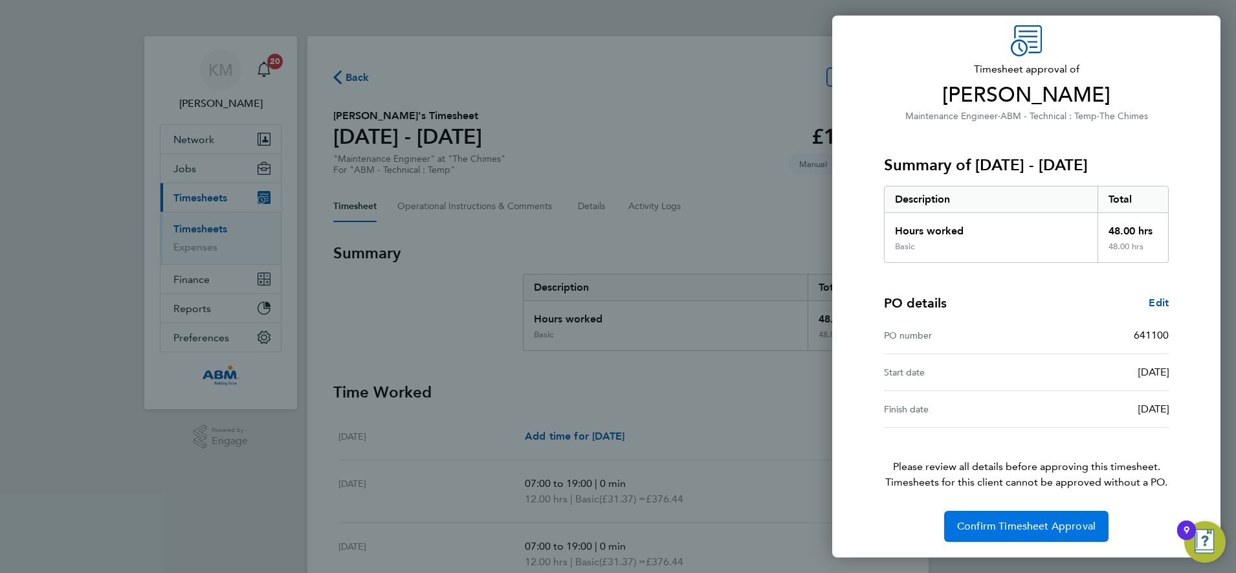
click at [995, 522] on span "Confirm Timesheet Approval" at bounding box center [1026, 526] width 138 height 13
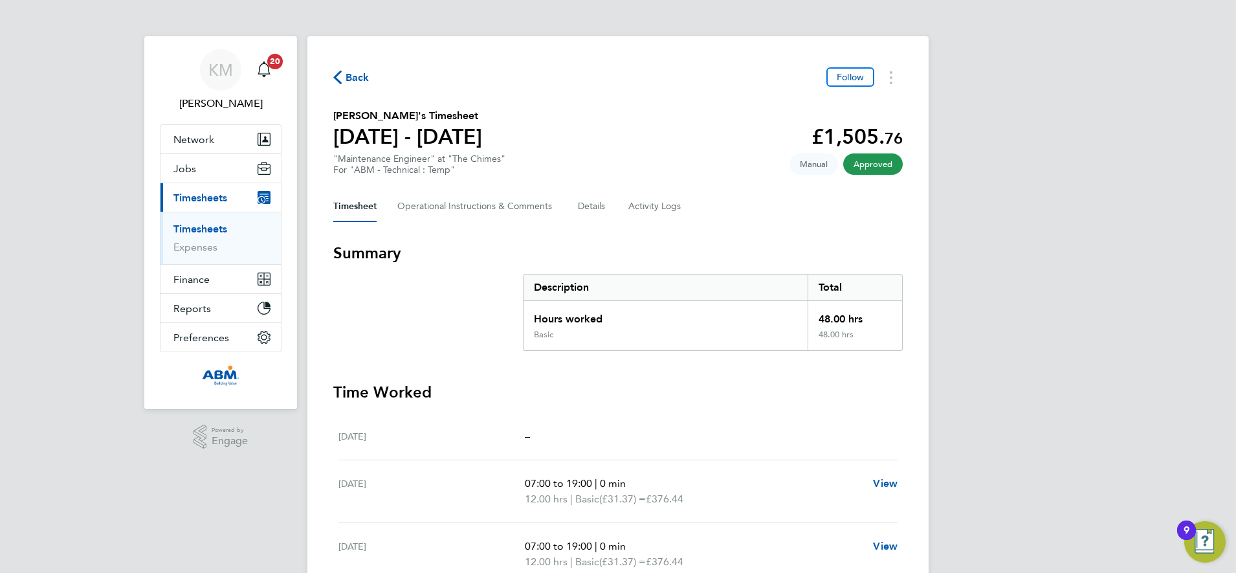
click at [348, 74] on span "Back" at bounding box center [358, 78] width 24 height 16
